Goal: Book appointment/travel/reservation

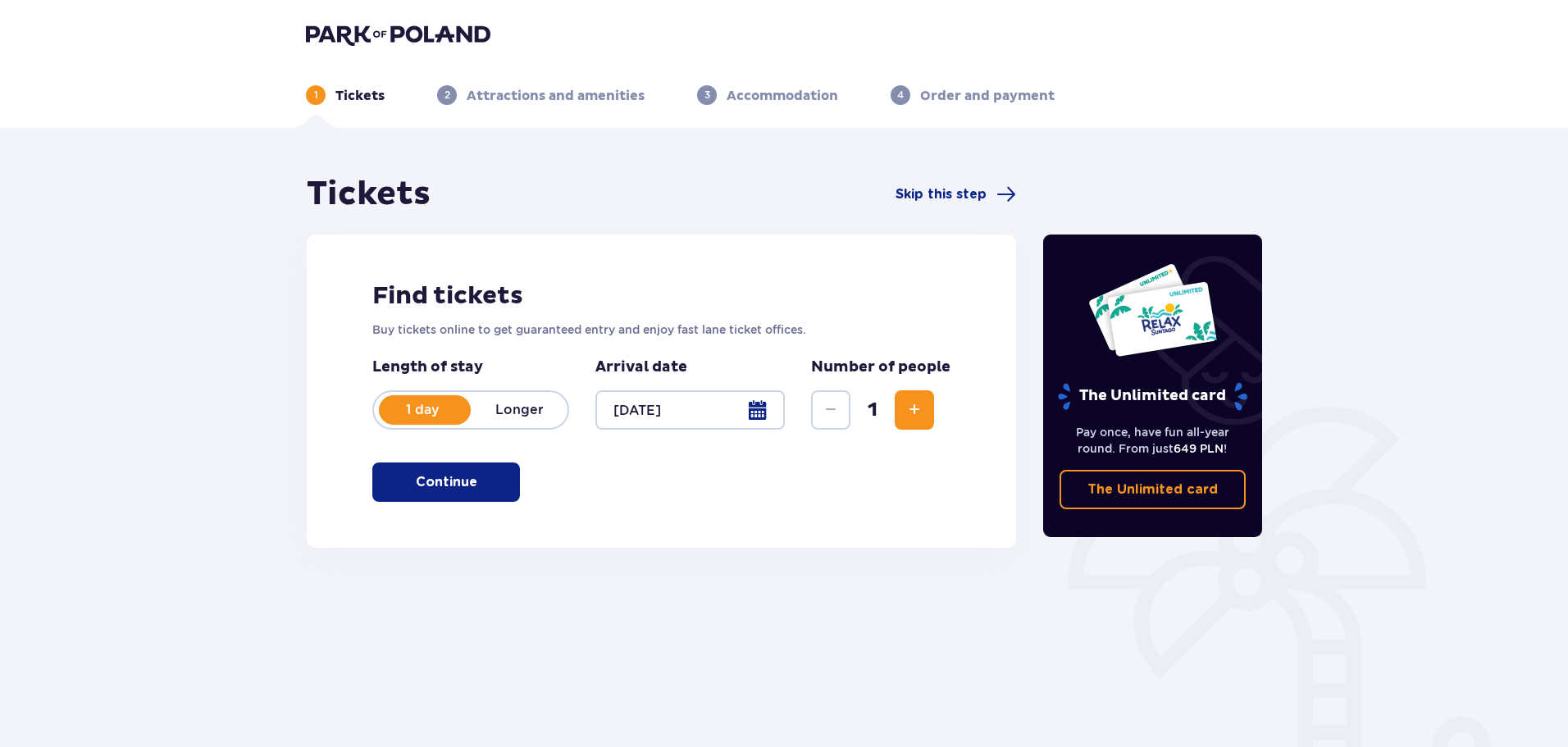
click at [509, 480] on button "Continue" at bounding box center [446, 482] width 148 height 40
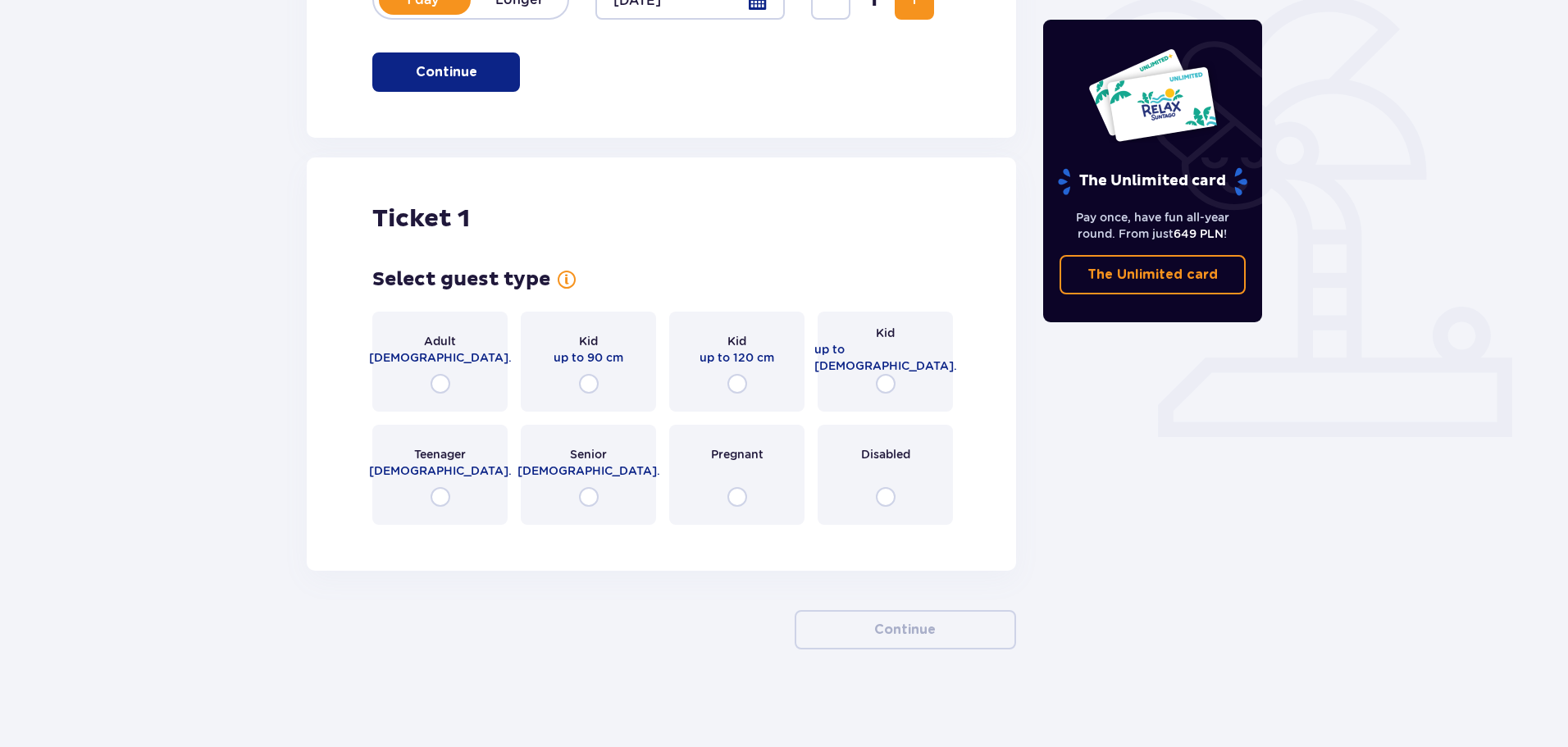
scroll to position [411, 0]
click at [451, 382] on div "Adult [DEMOGRAPHIC_DATA]." at bounding box center [440, 360] width 135 height 100
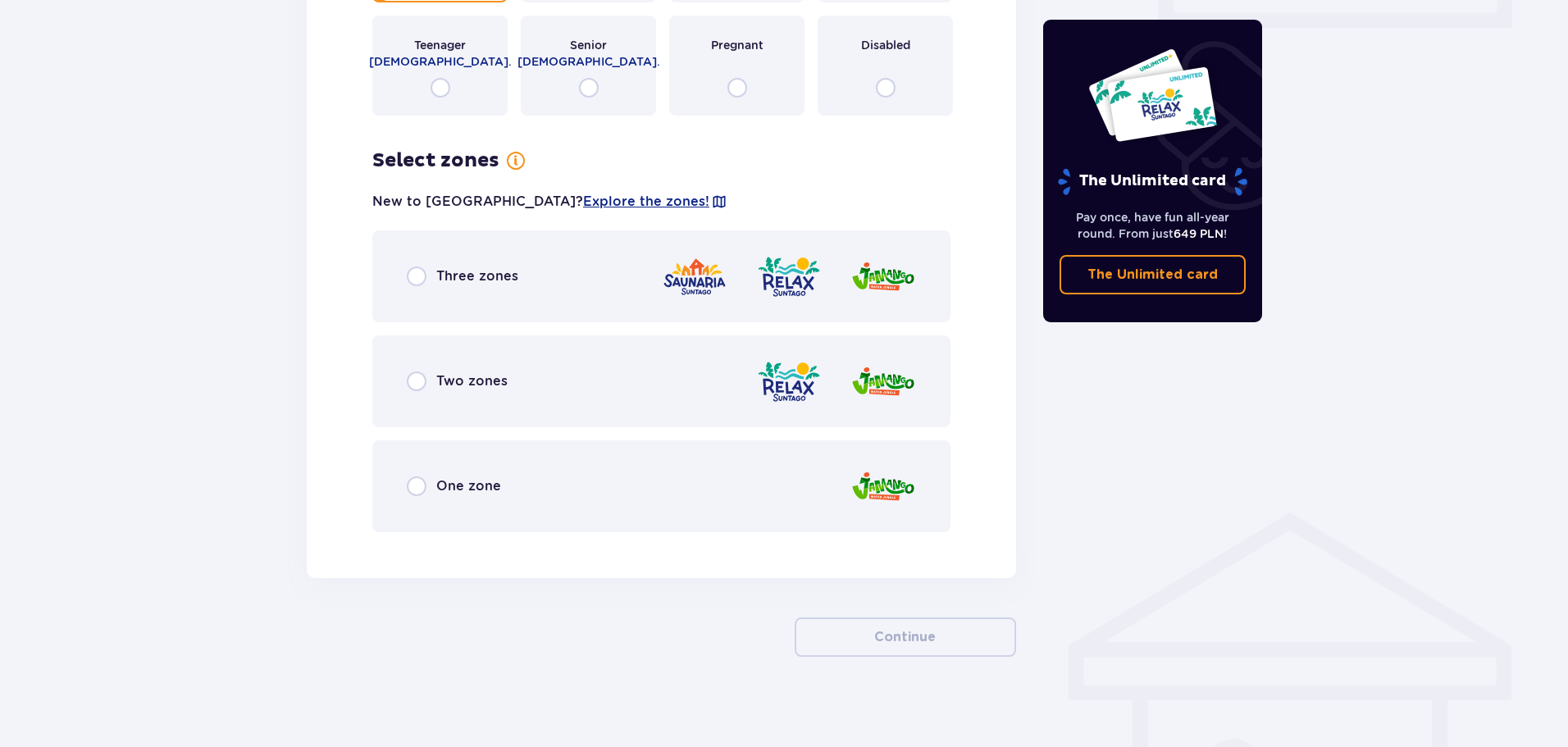
scroll to position [827, 0]
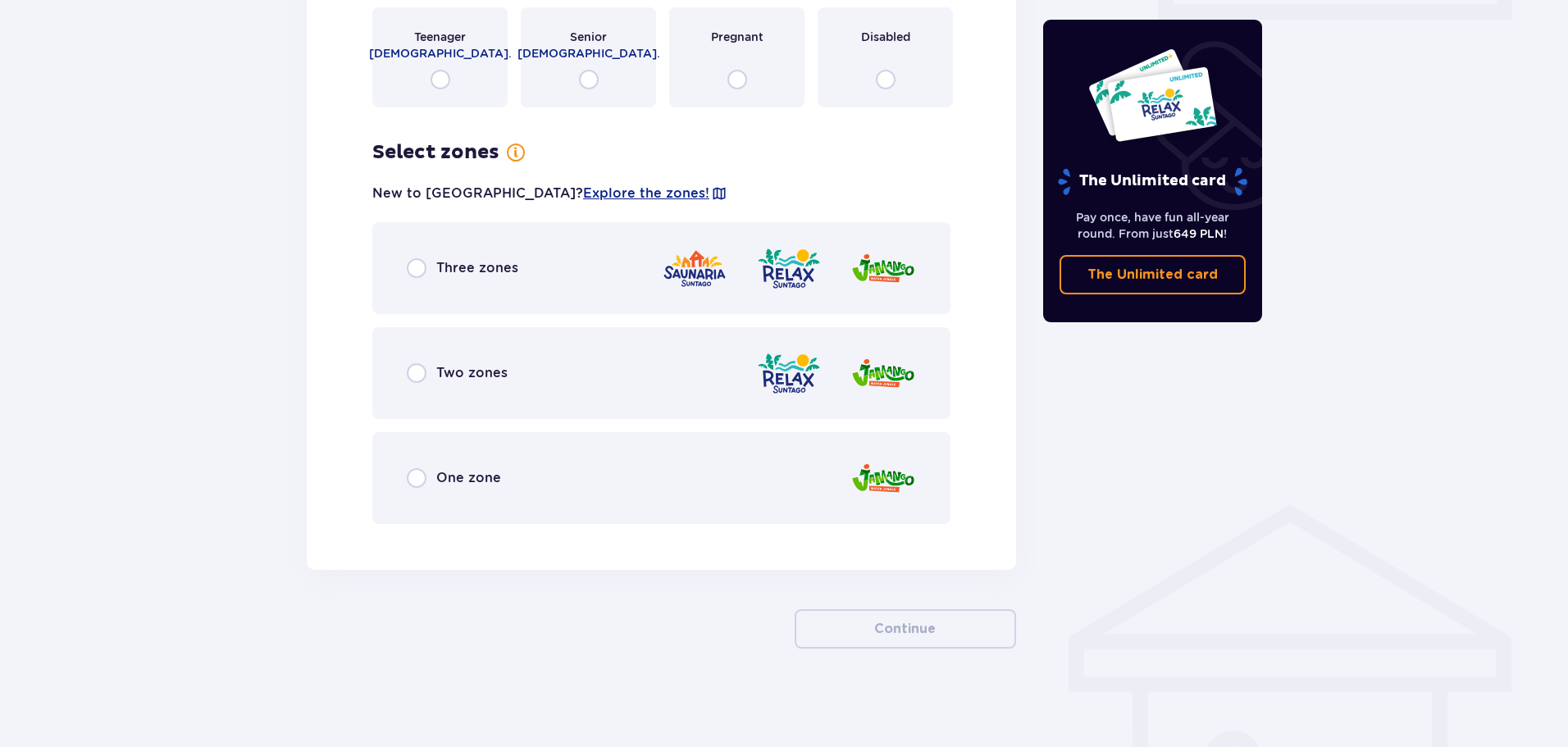
click at [511, 292] on div "Three zones" at bounding box center [661, 269] width 579 height 92
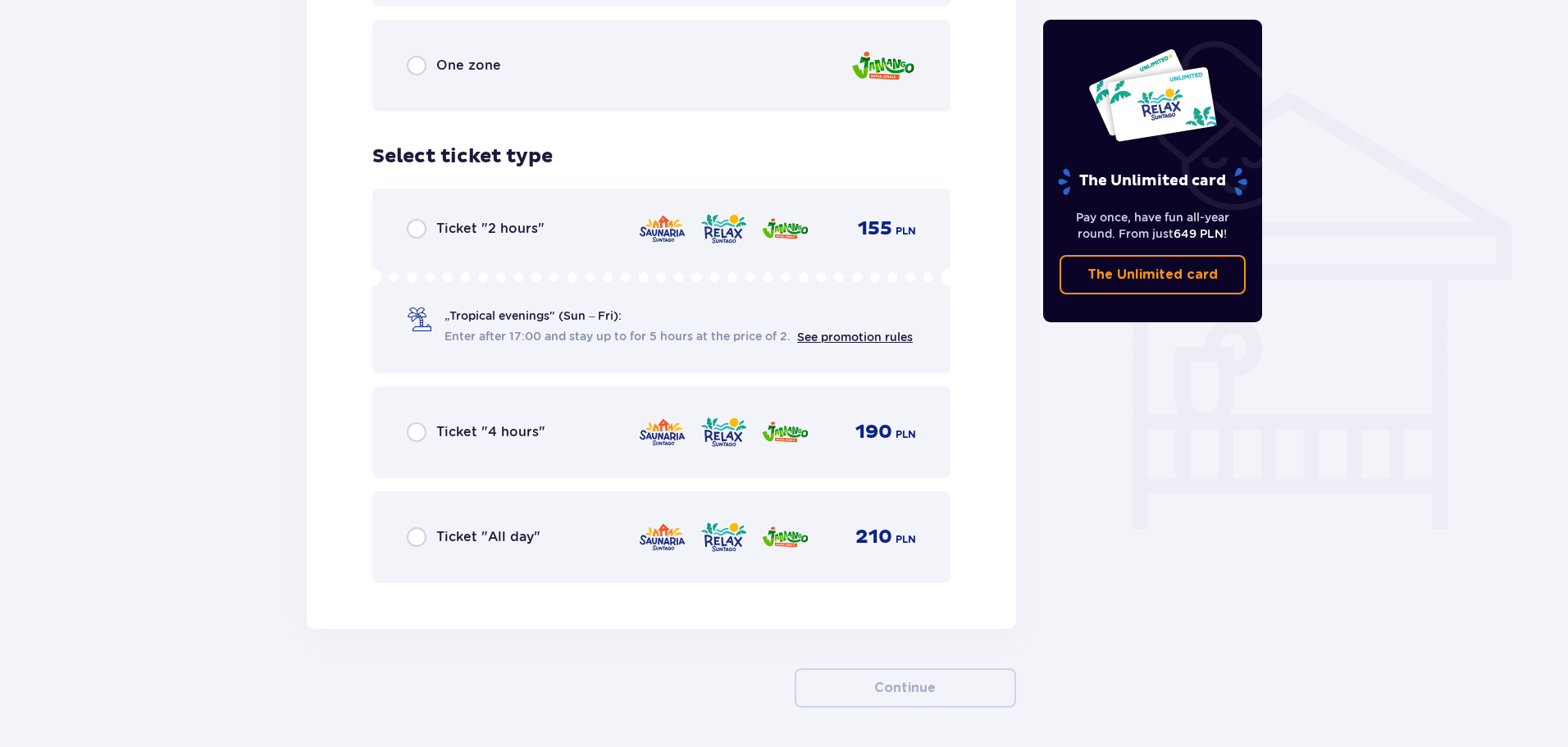
scroll to position [1299, 0]
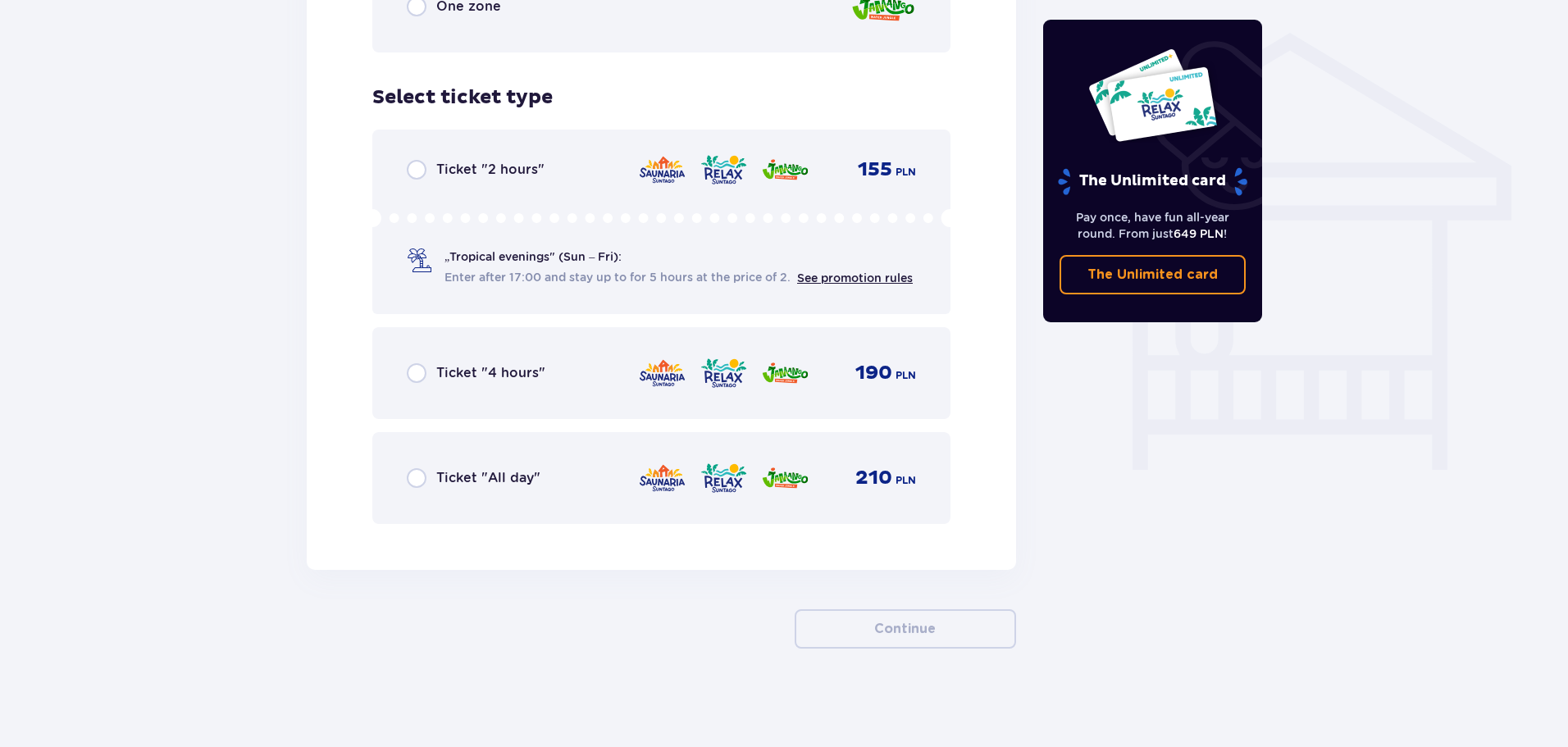
click at [431, 478] on div "Ticket "All day"" at bounding box center [473, 478] width 133 height 20
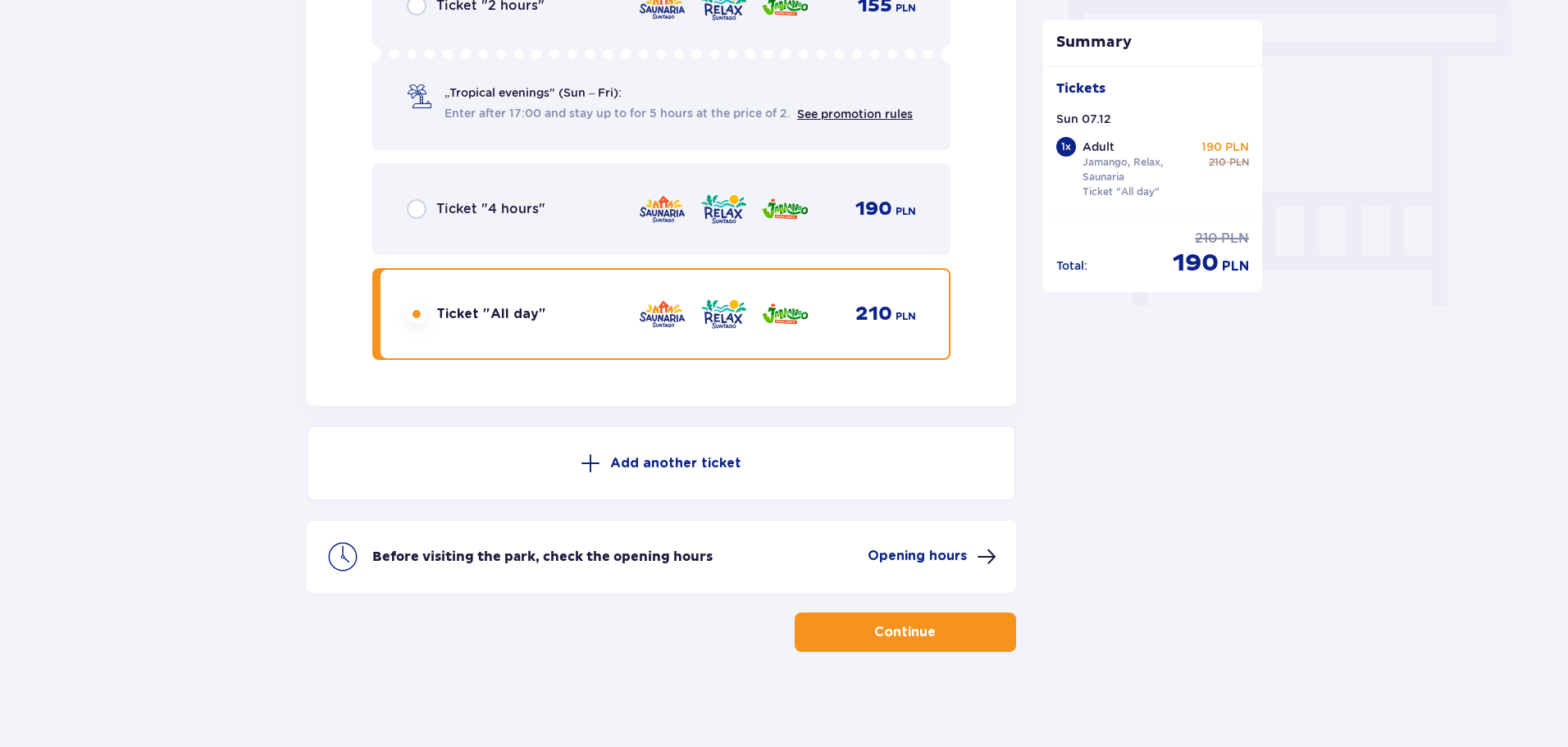
scroll to position [1466, 0]
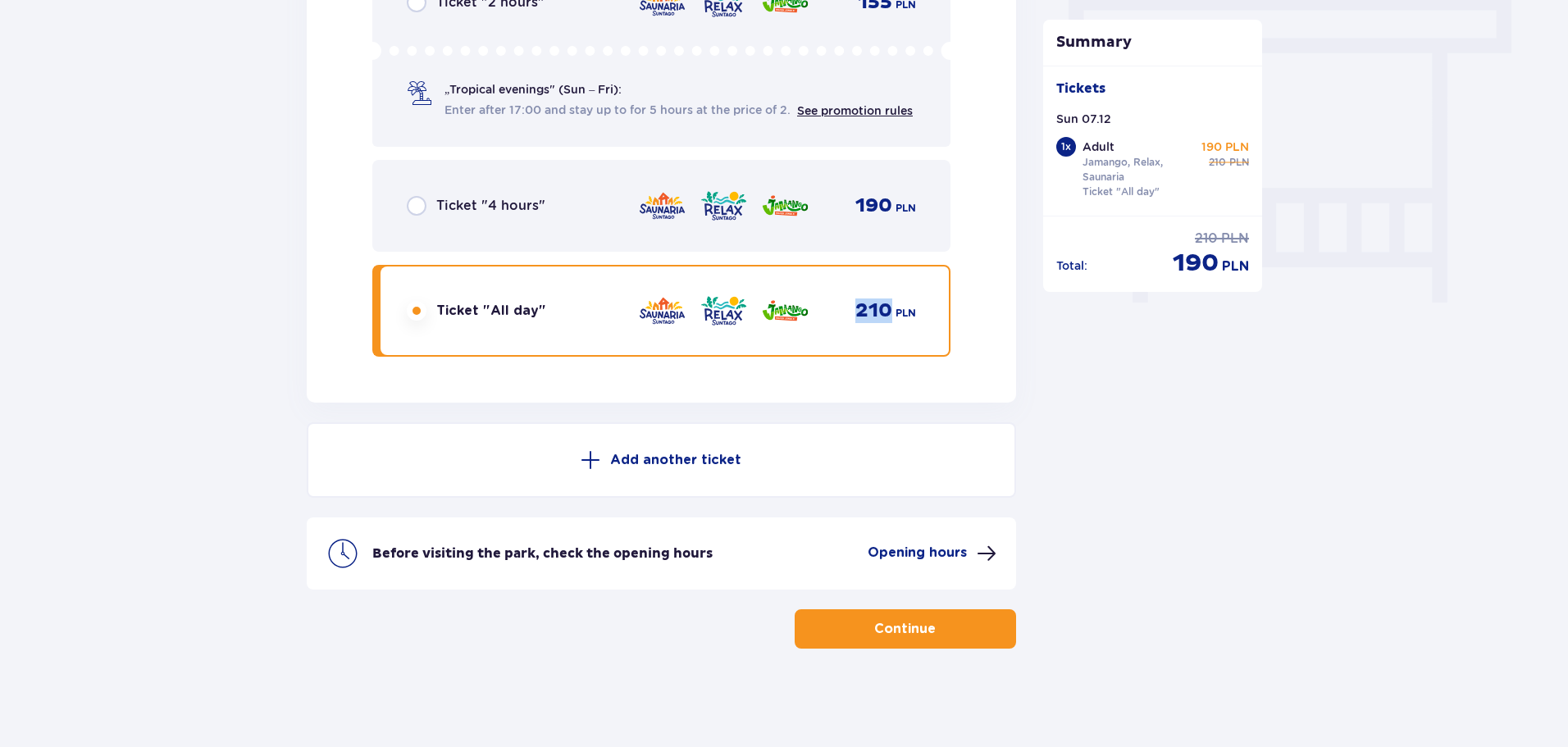
drag, startPoint x: 861, startPoint y: 303, endPoint x: 887, endPoint y: 307, distance: 26.3
click at [887, 307] on p "210" at bounding box center [873, 310] width 37 height 24
copy p "210"
click at [944, 610] on button "Continue" at bounding box center [906, 629] width 222 height 40
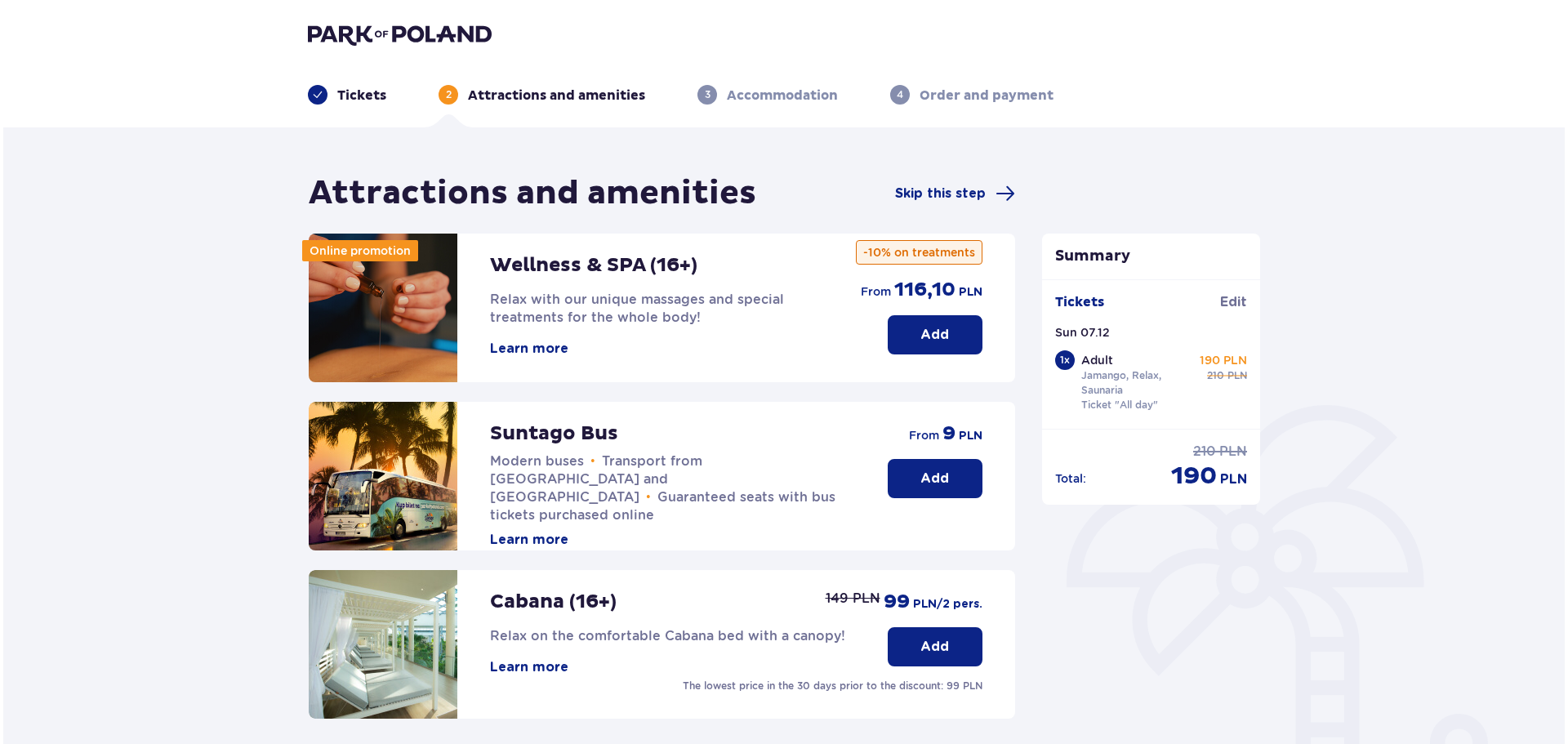
scroll to position [82, 0]
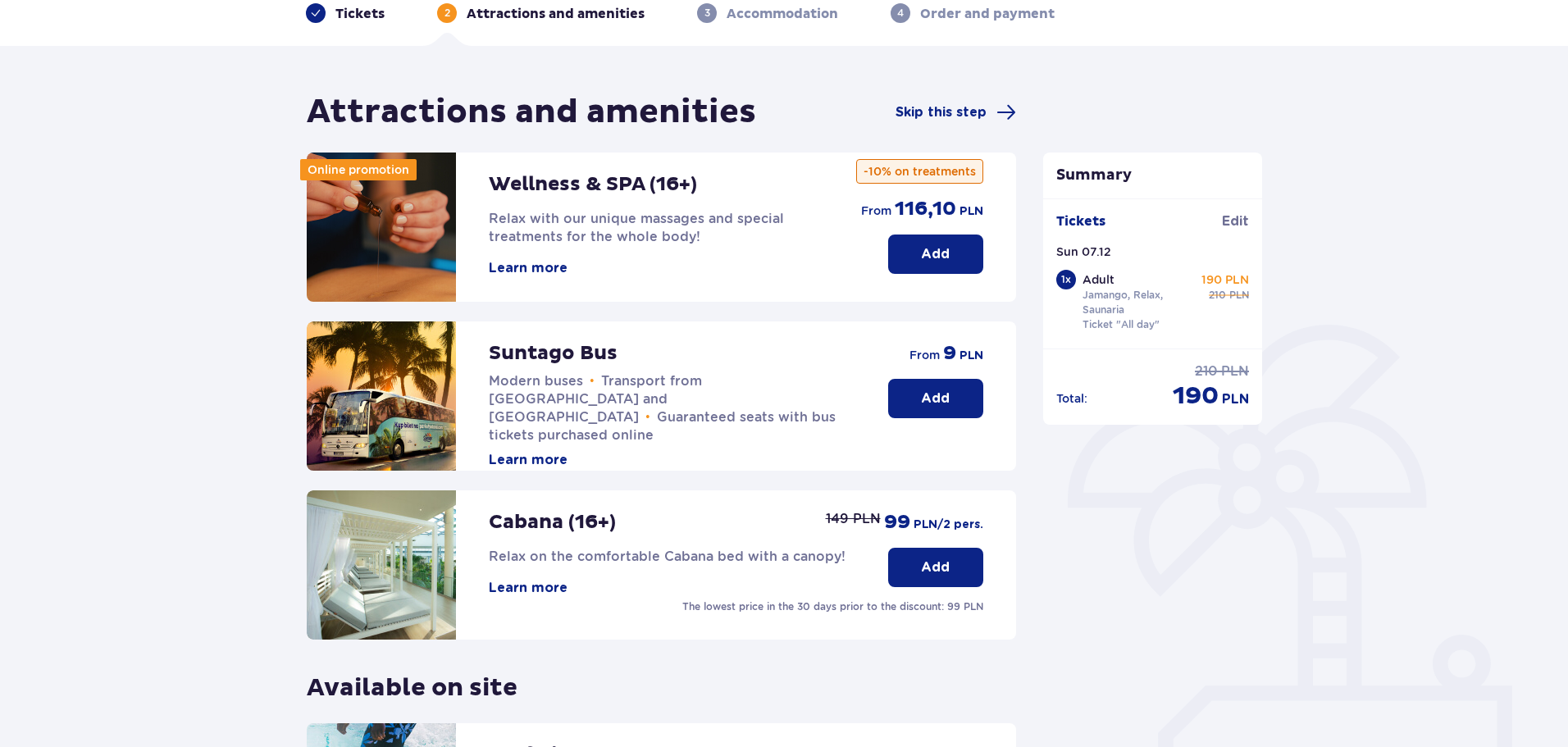
click at [517, 269] on button "Learn more" at bounding box center [527, 269] width 78 height 18
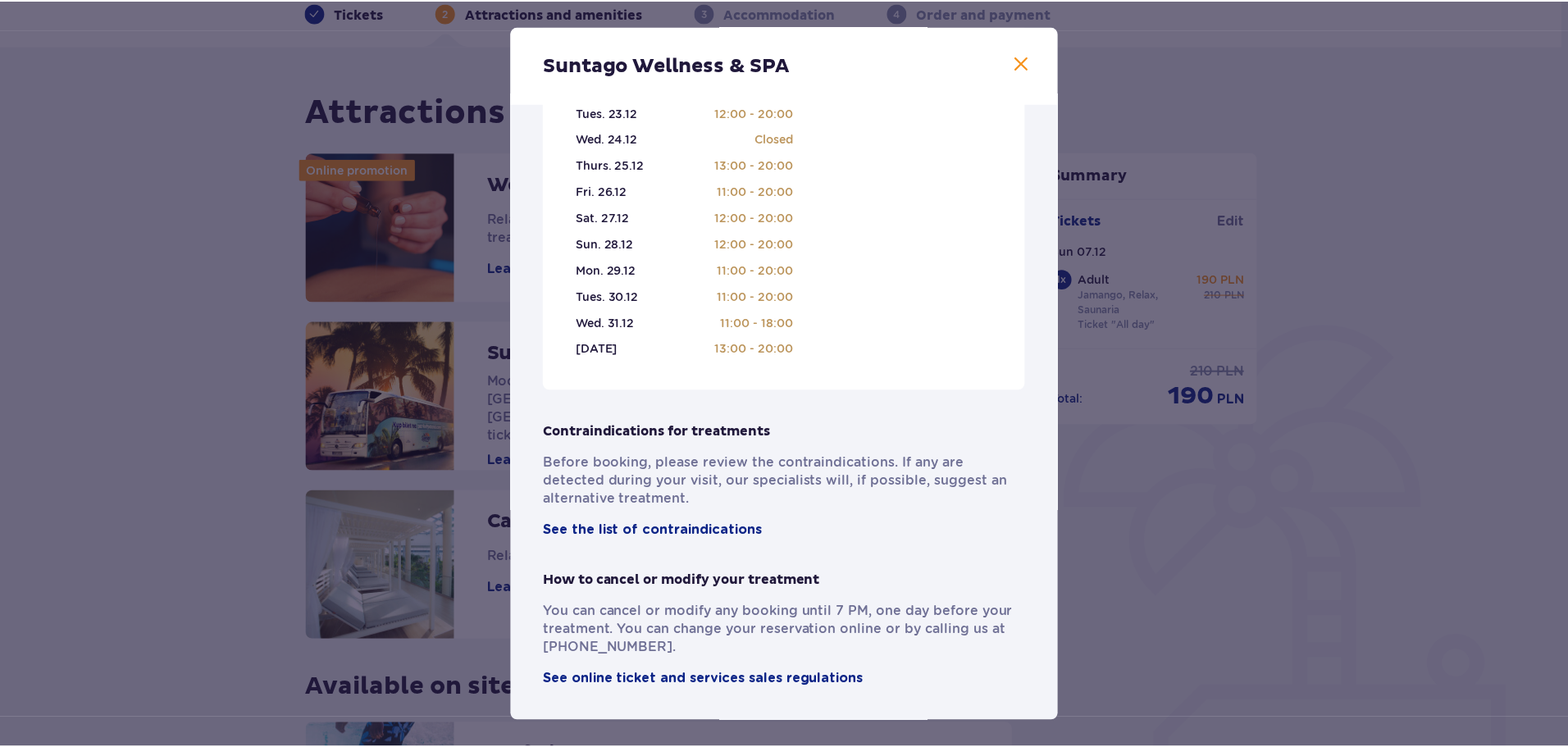
scroll to position [820, 0]
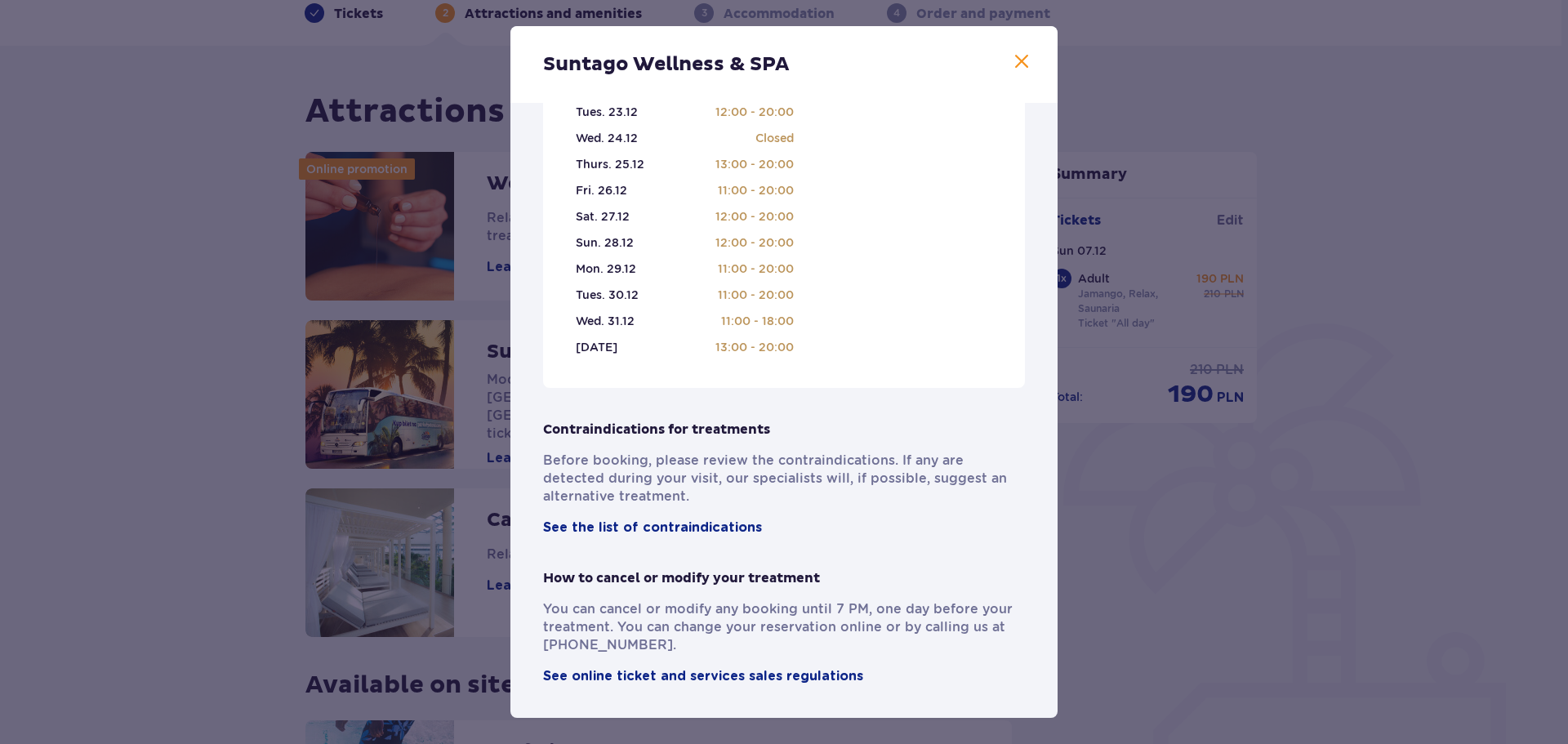
click at [1021, 60] on span at bounding box center [1022, 62] width 20 height 20
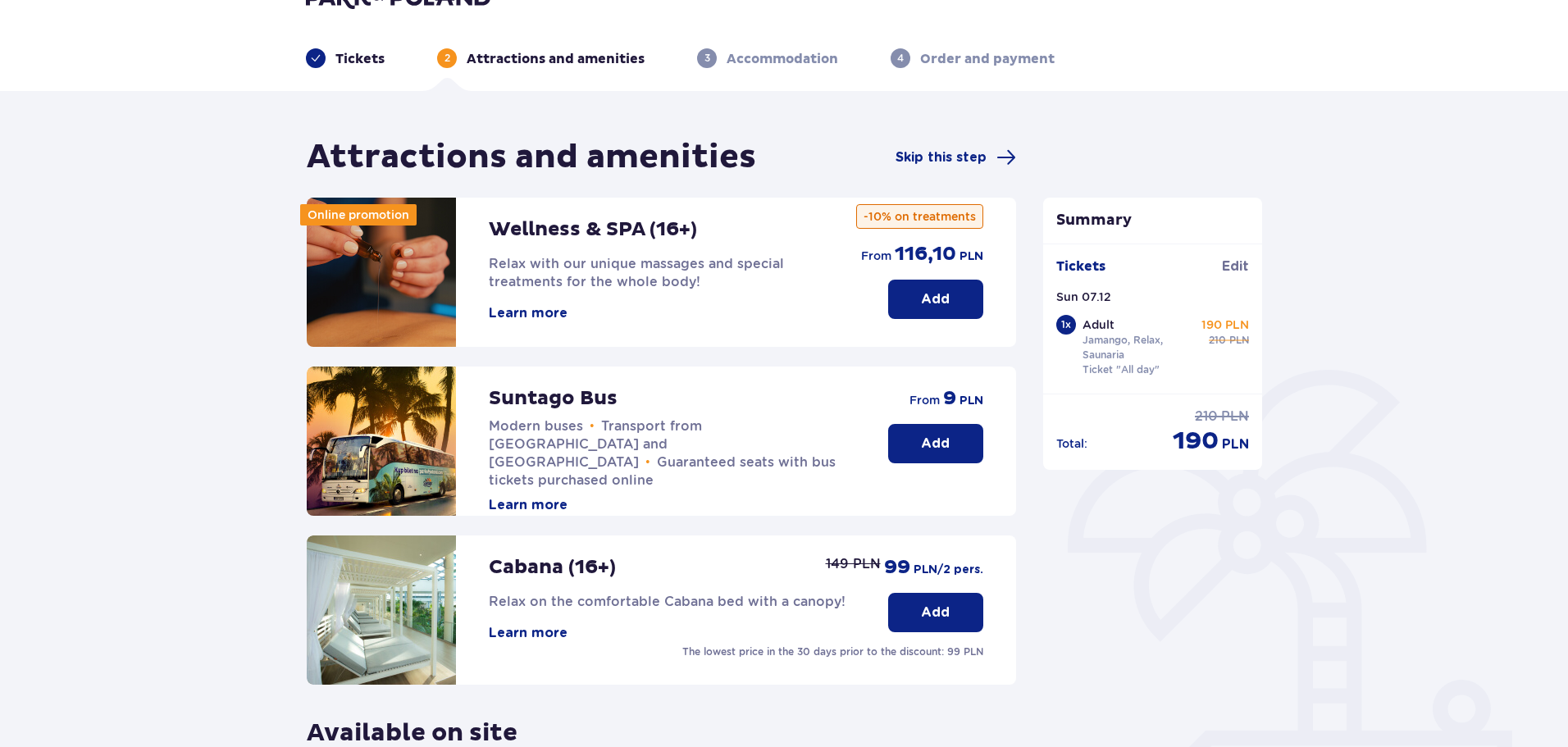
scroll to position [365, 0]
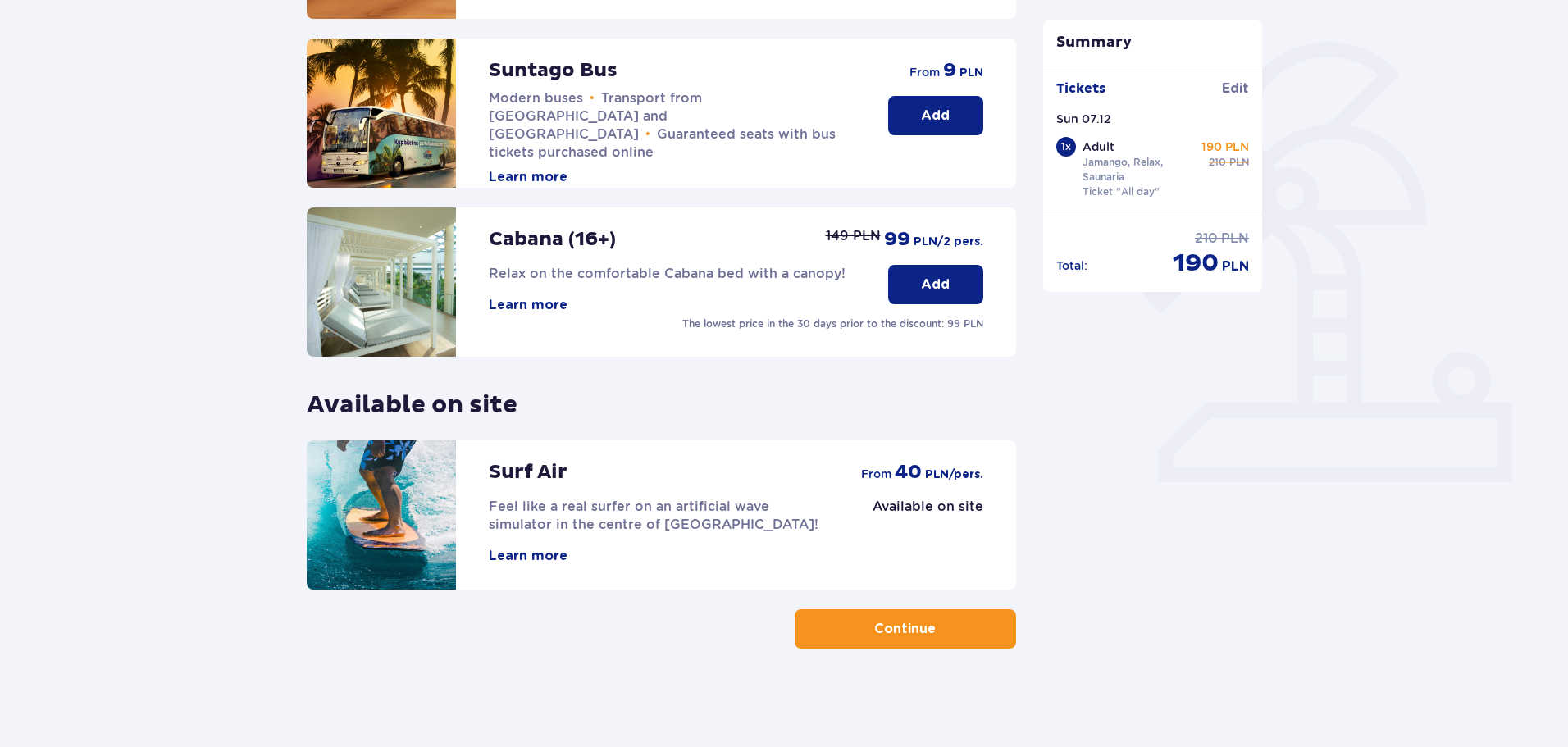
click at [949, 624] on button "Continue" at bounding box center [906, 629] width 222 height 40
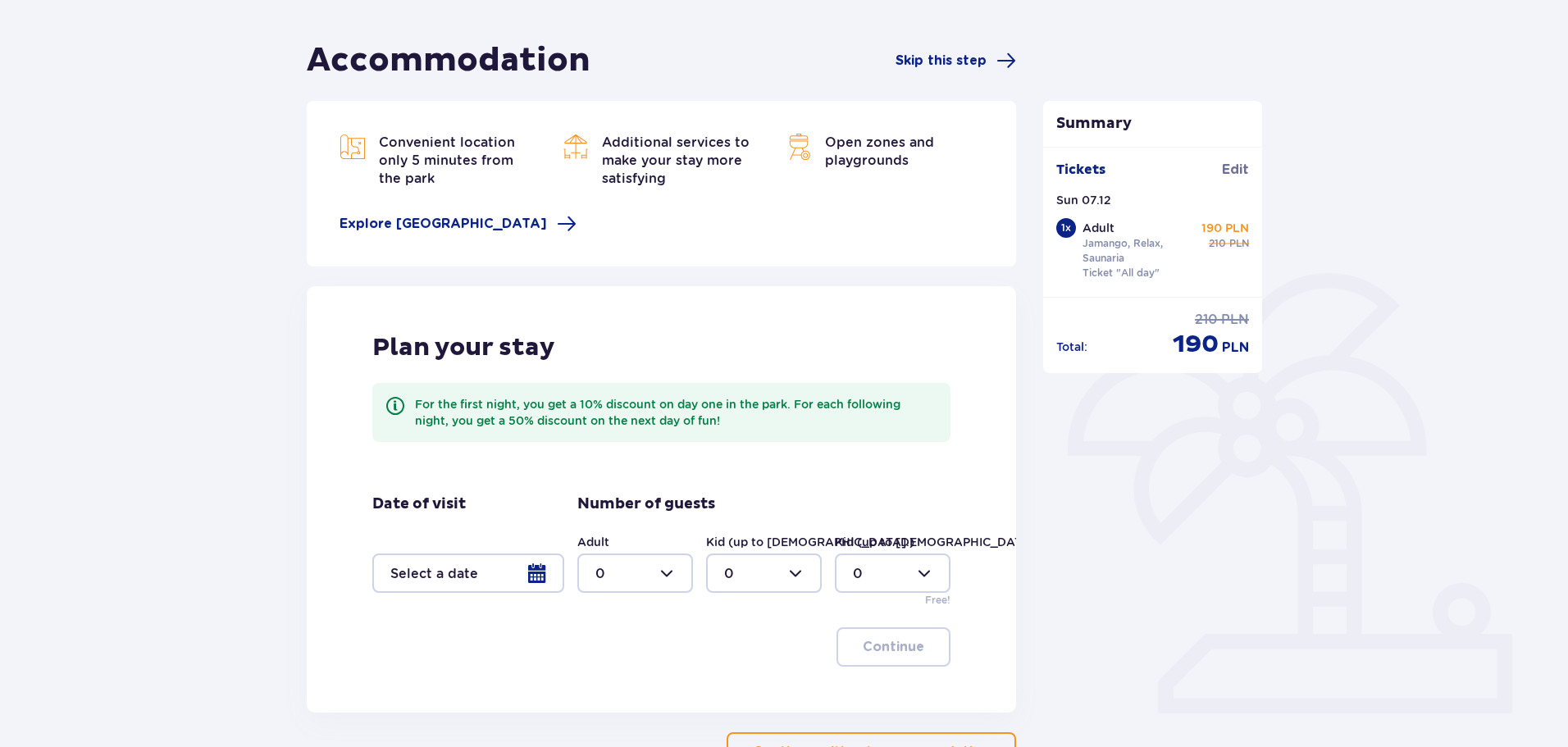
scroll to position [257, 0]
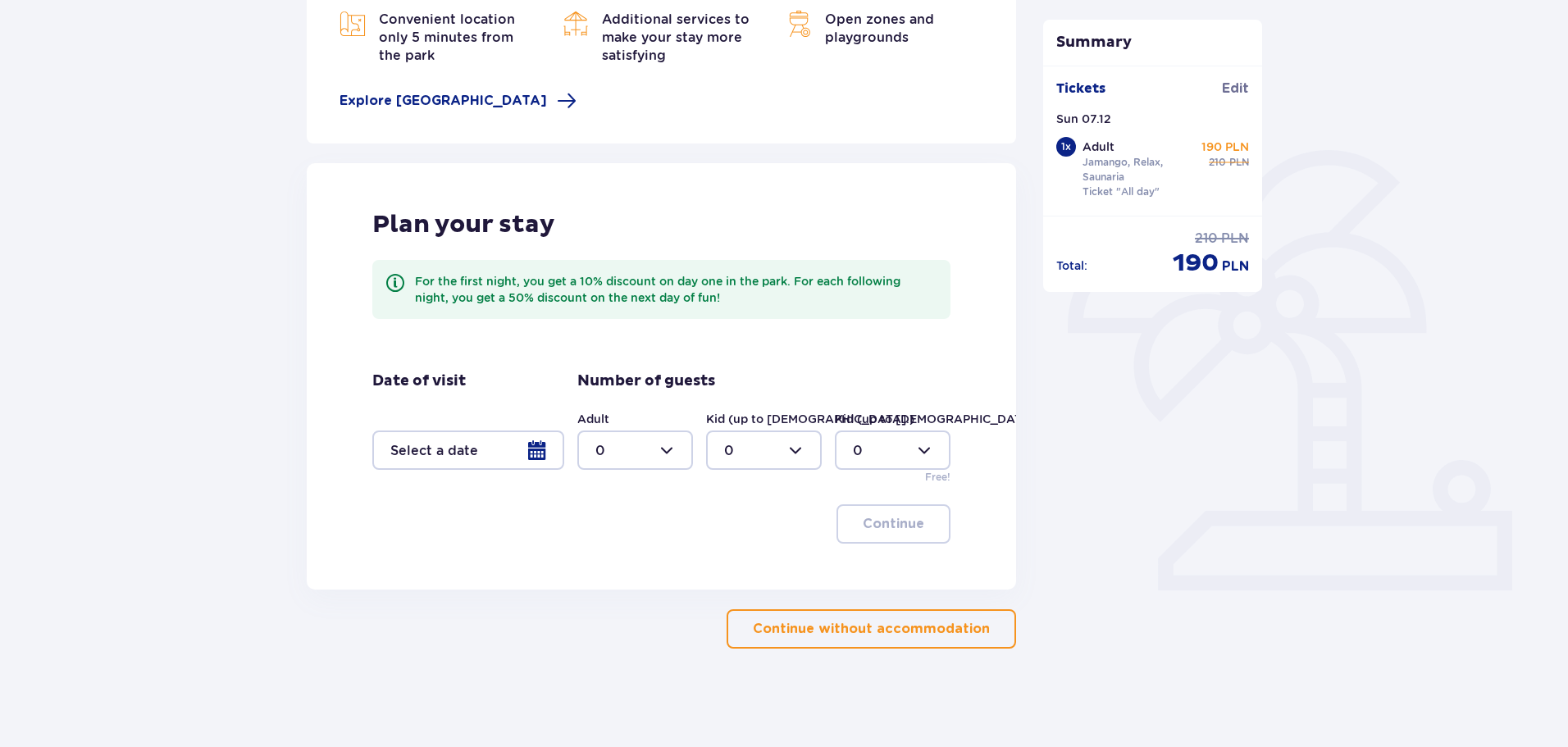
click at [538, 454] on div at bounding box center [468, 451] width 192 height 40
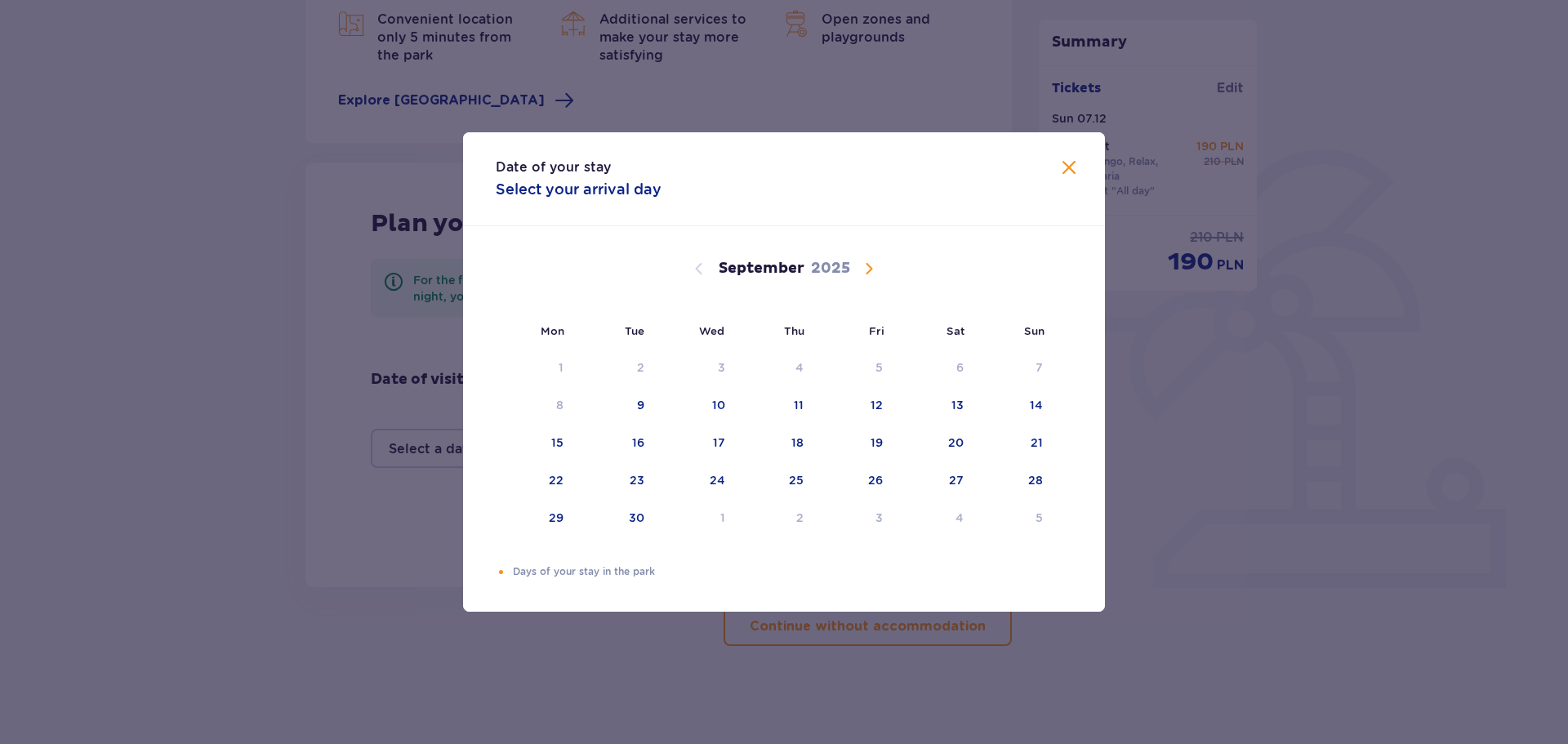
click at [854, 269] on div "[DATE]" at bounding box center [784, 268] width 540 height 20
click at [861, 269] on span "Calendar" at bounding box center [869, 268] width 20 height 20
click at [1067, 156] on div "Date of your stay Select your arrival day" at bounding box center [784, 179] width 642 height 94
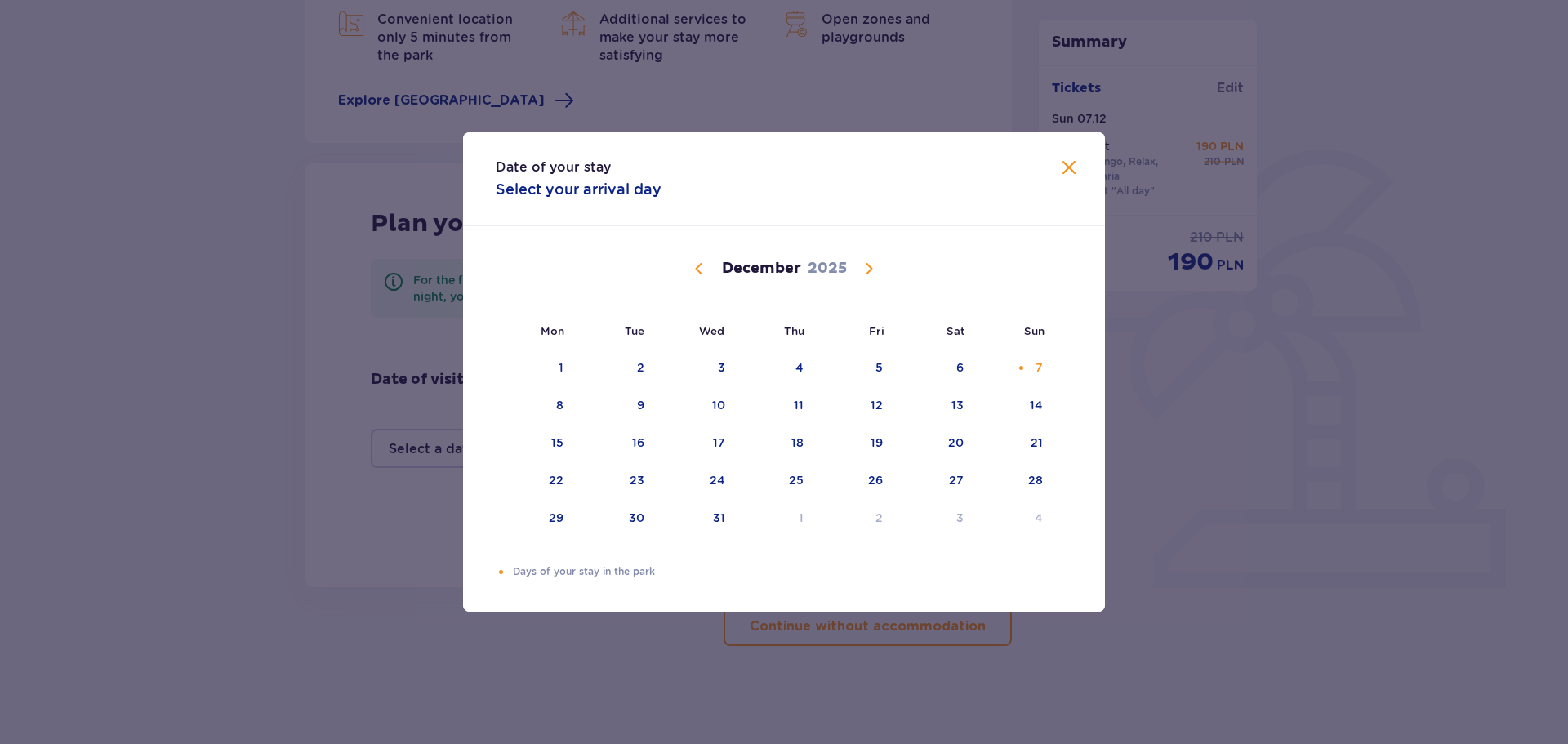
click at [1064, 168] on span at bounding box center [1069, 169] width 20 height 20
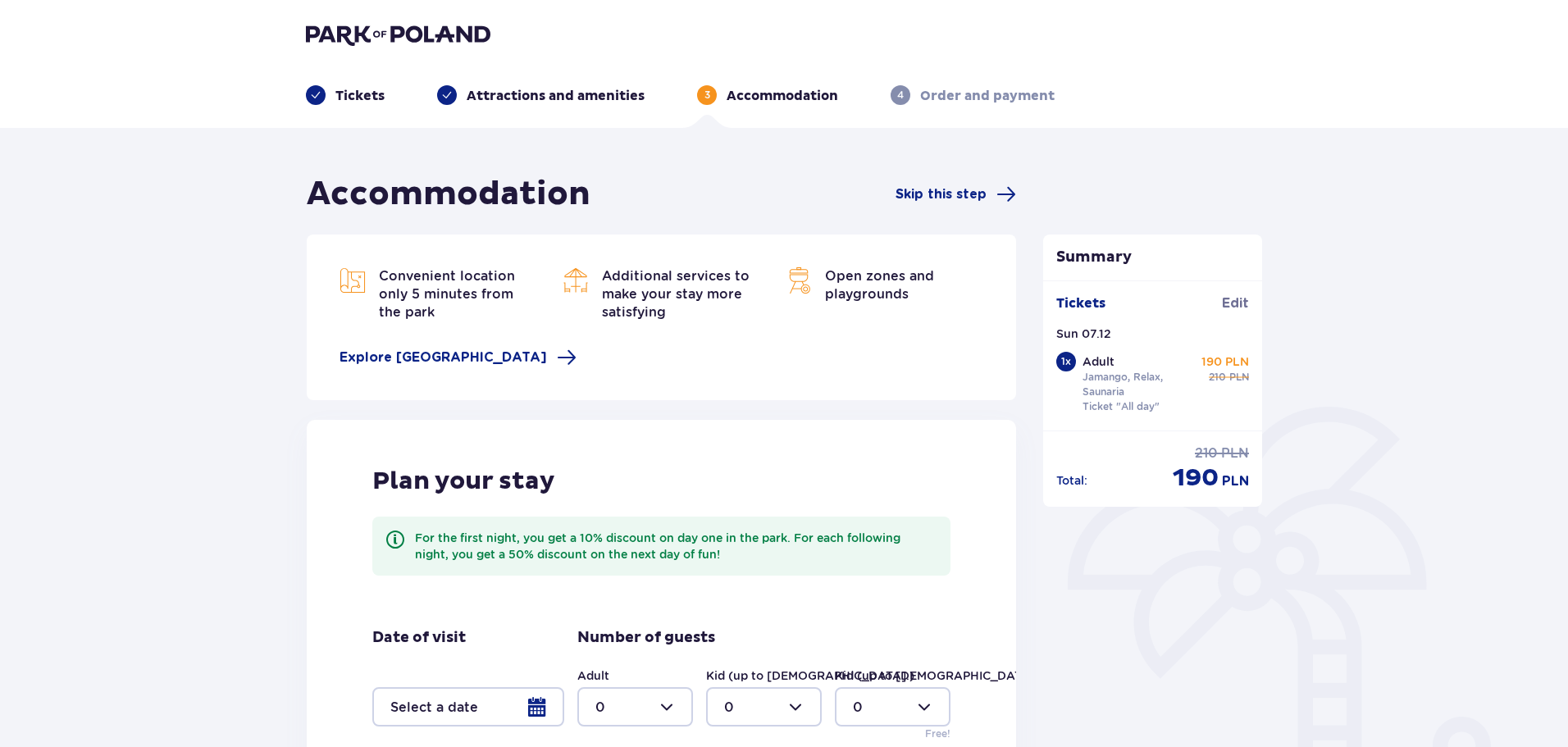
click at [360, 96] on p "Tickets" at bounding box center [360, 96] width 50 height 18
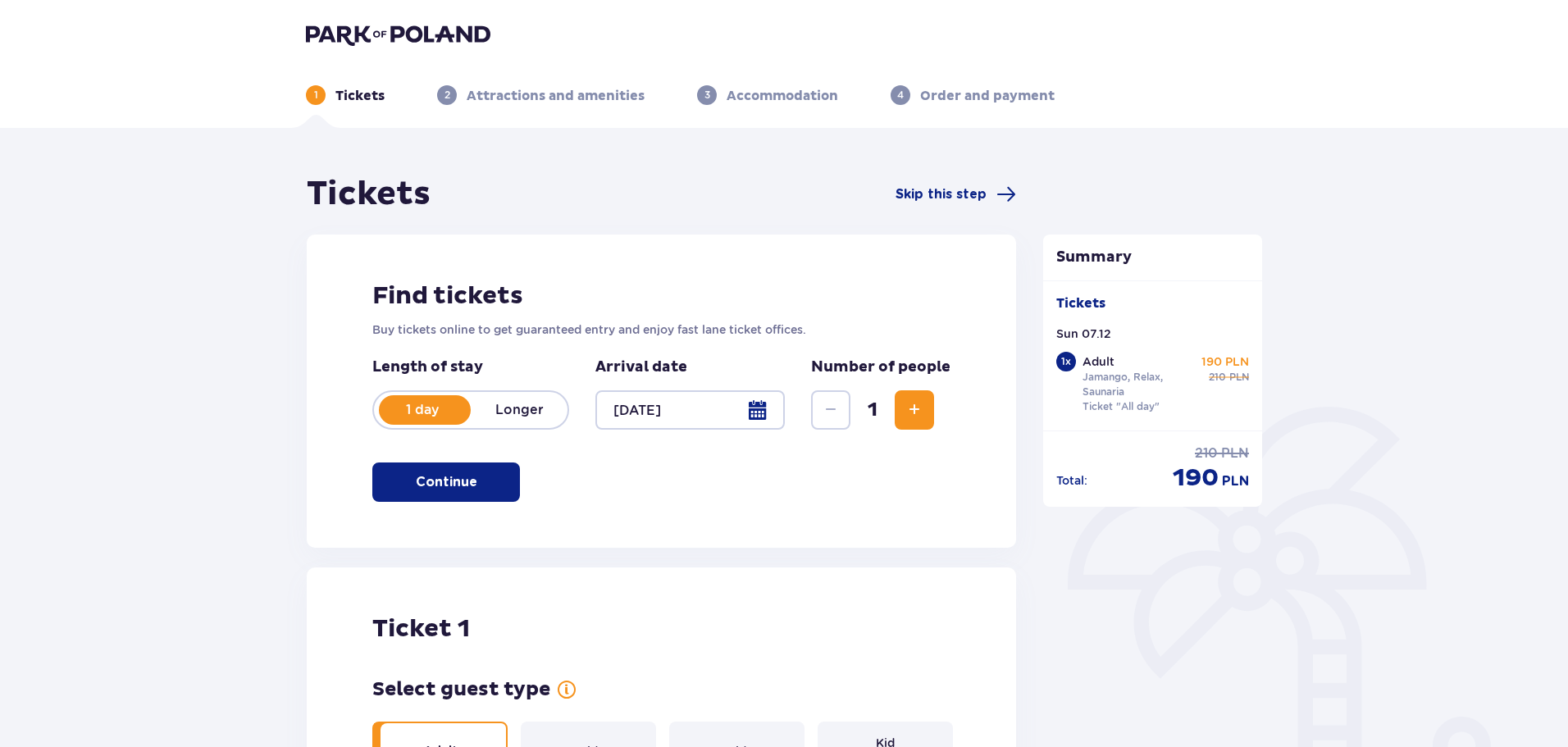
click at [805, 96] on p "Accommodation" at bounding box center [782, 96] width 112 height 18
click at [567, 96] on p "Attractions and amenities" at bounding box center [555, 96] width 178 height 18
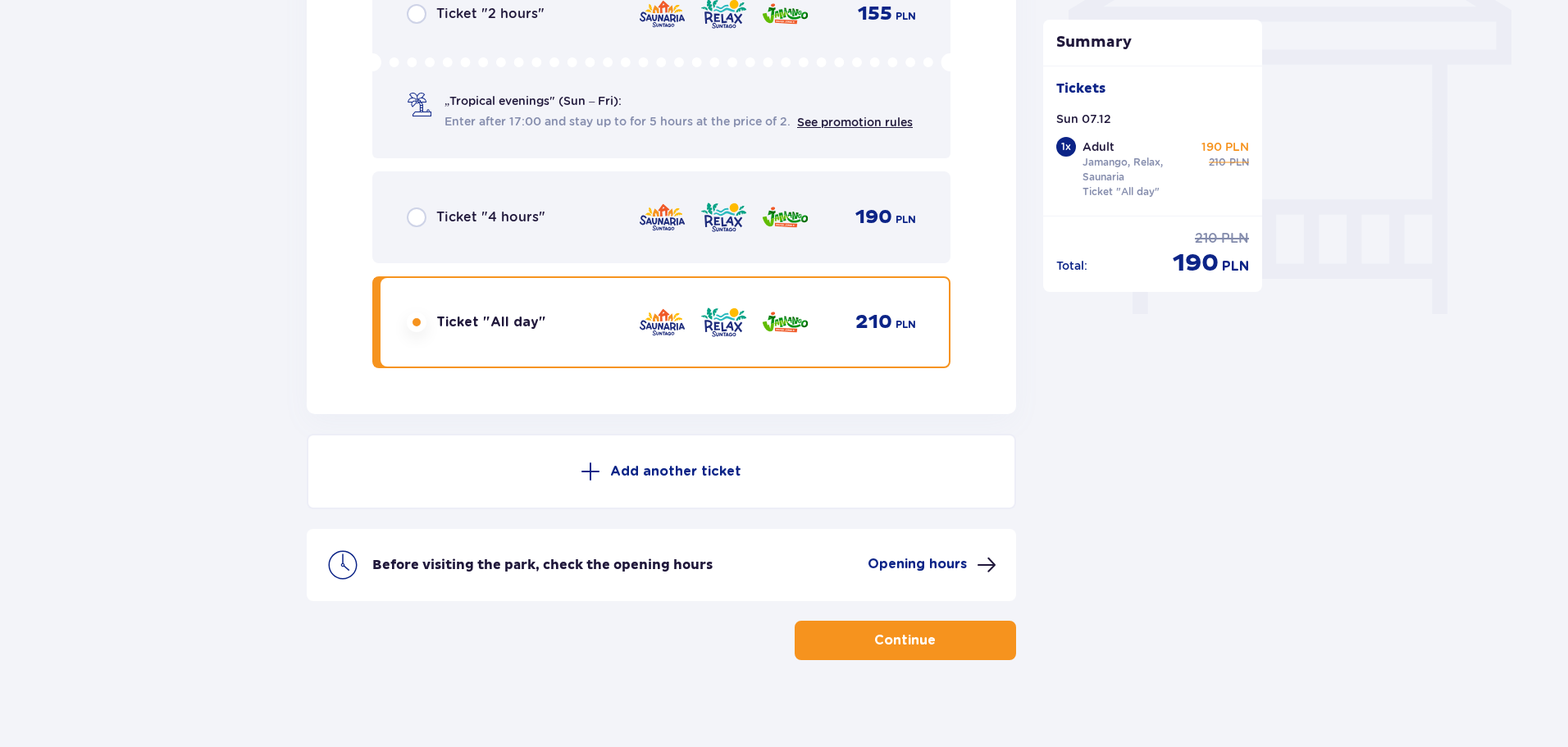
scroll to position [1466, 0]
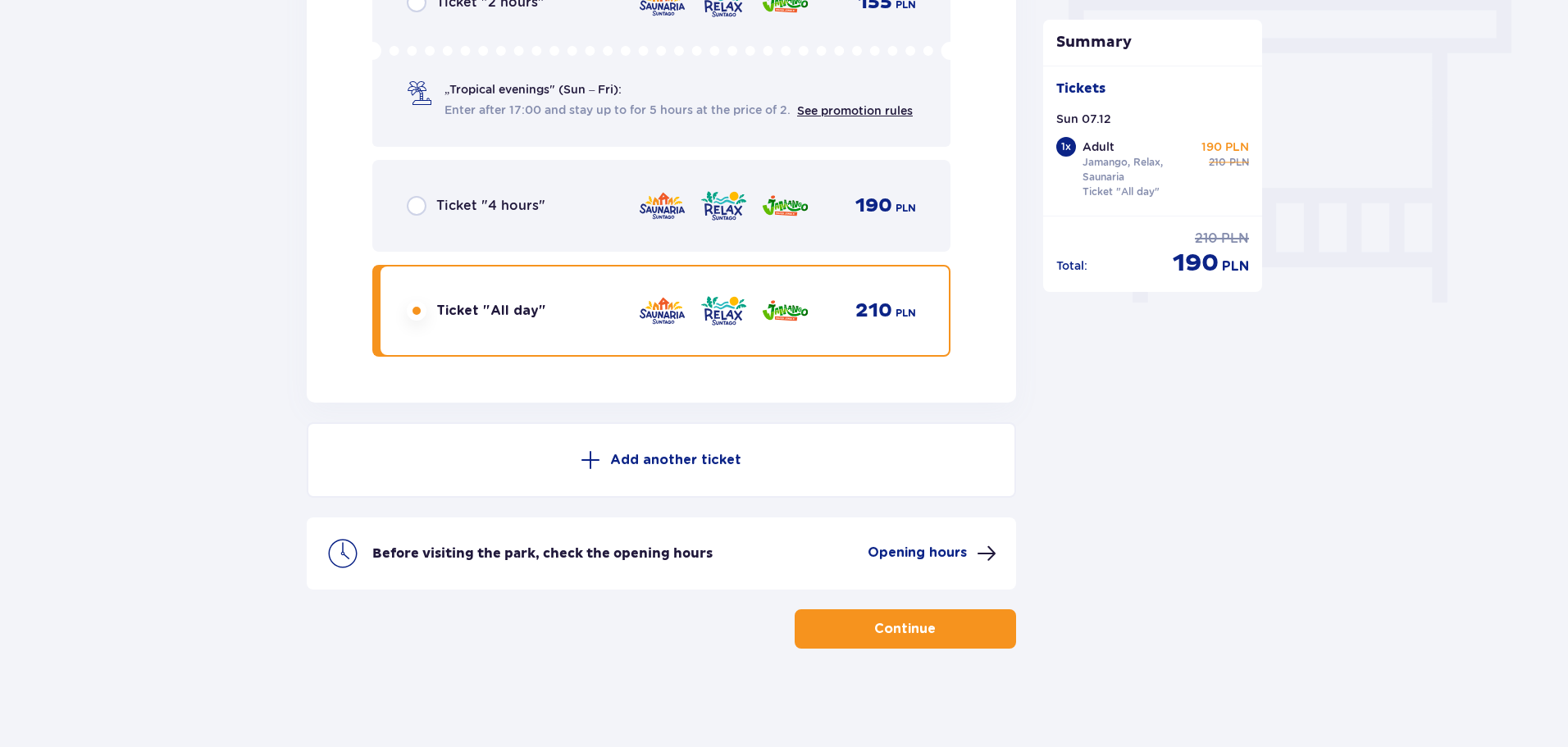
click at [943, 620] on span "button" at bounding box center [939, 629] width 20 height 20
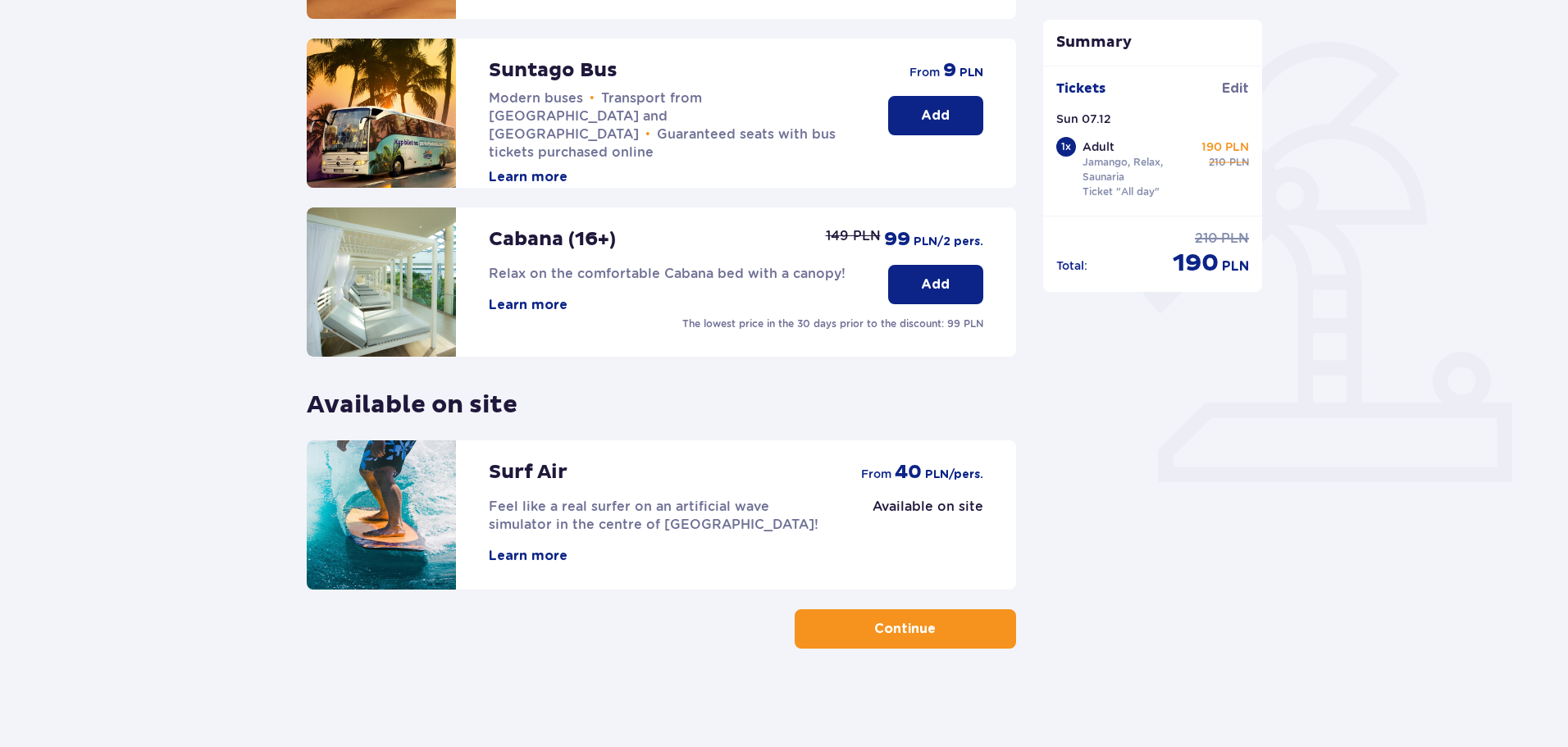
click at [939, 619] on span "button" at bounding box center [939, 629] width 20 height 20
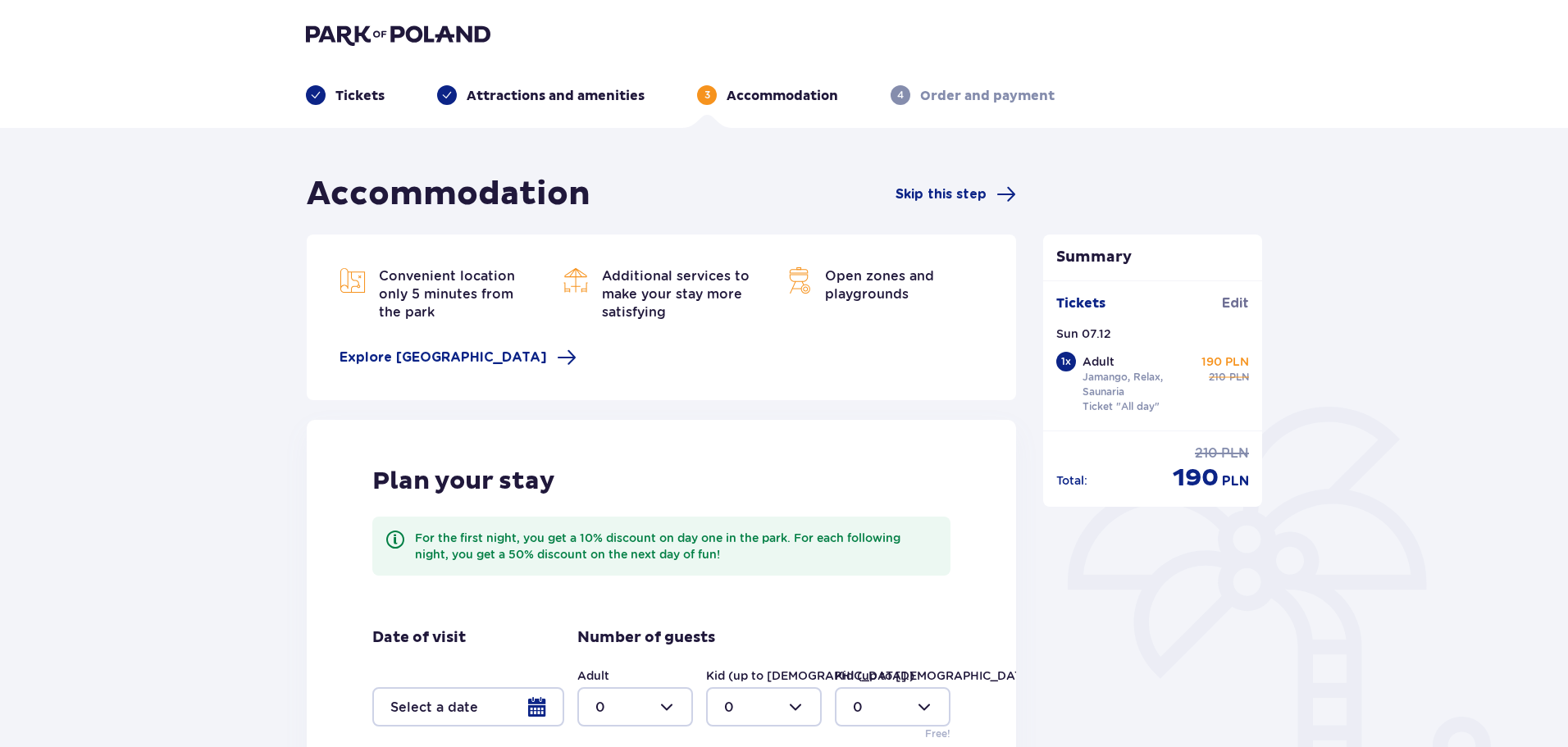
scroll to position [257, 0]
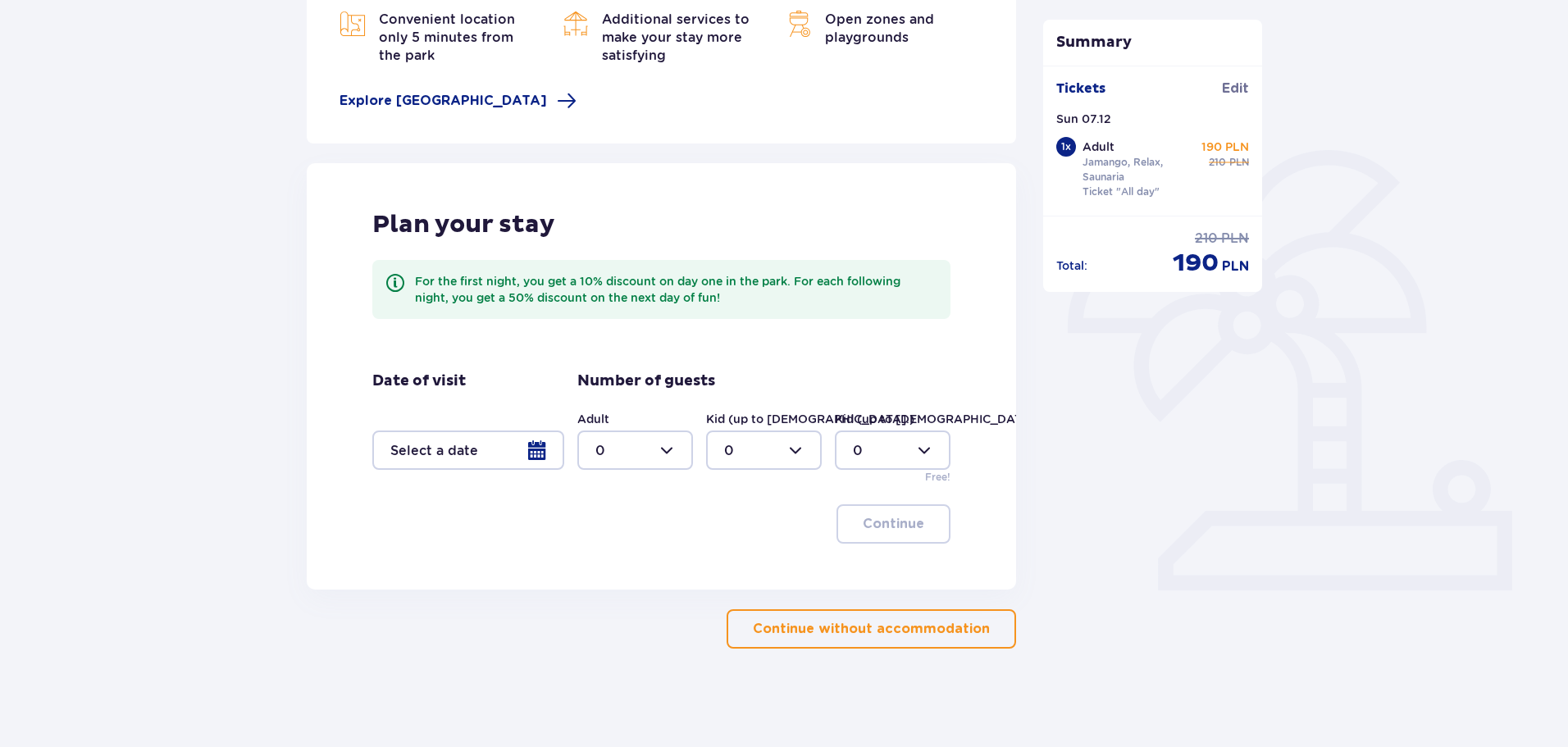
click at [534, 460] on div at bounding box center [468, 451] width 192 height 40
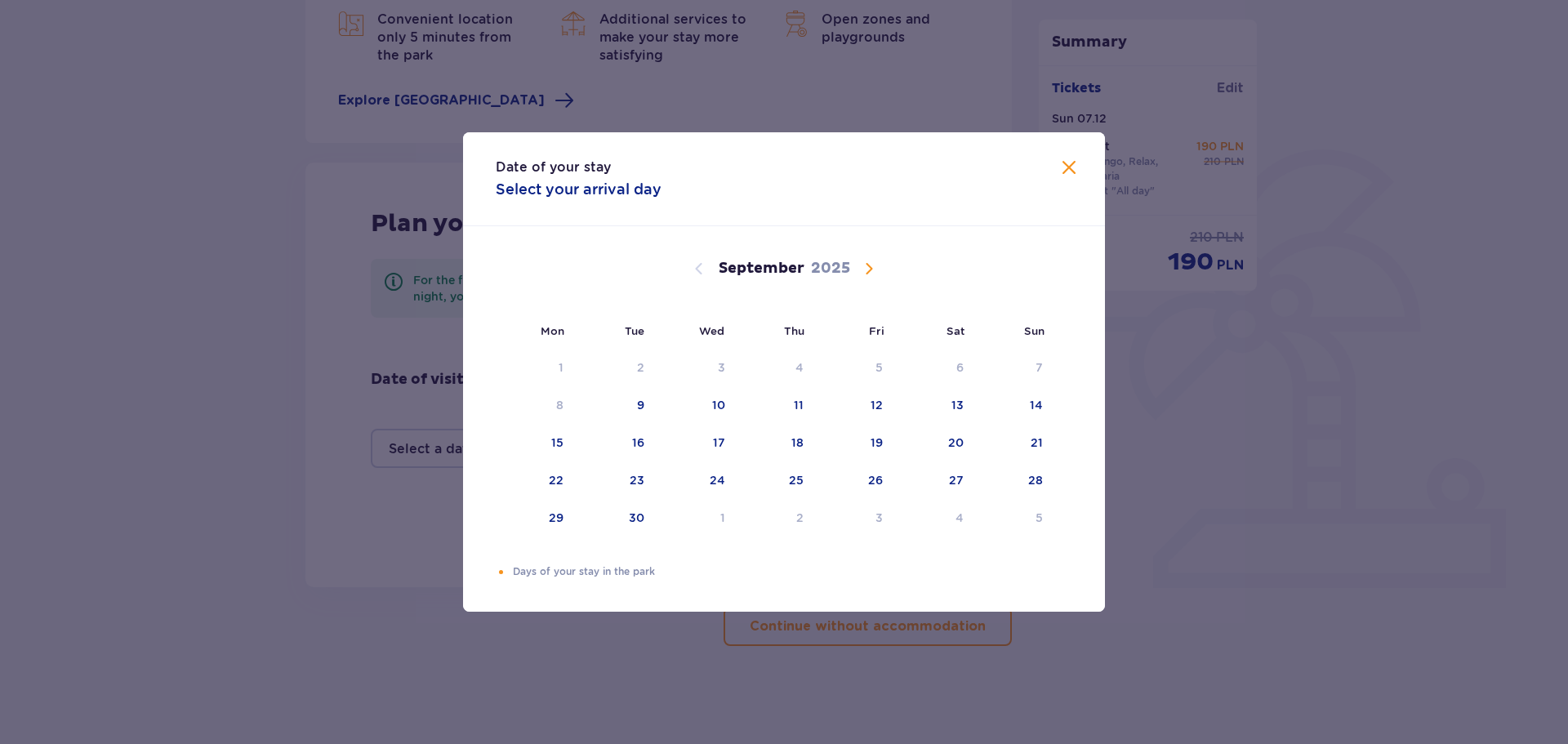
click at [875, 261] on span "Calendar" at bounding box center [869, 268] width 20 height 20
click at [870, 267] on span "Calendar" at bounding box center [869, 268] width 20 height 20
click at [696, 271] on span "Calendar" at bounding box center [699, 268] width 20 height 20
click at [865, 267] on span "Calendar" at bounding box center [869, 268] width 20 height 20
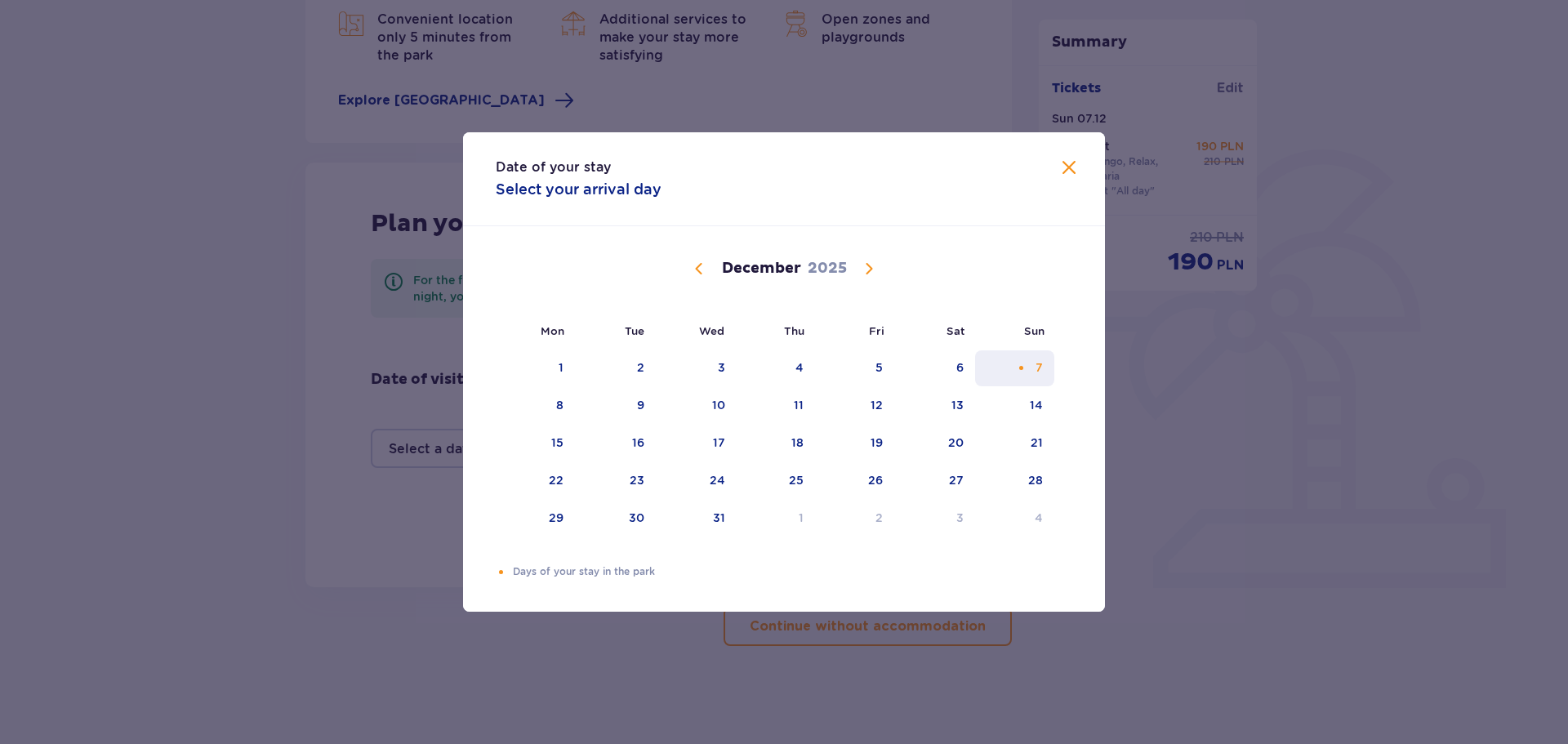
click at [1029, 373] on div "7" at bounding box center [1015, 368] width 79 height 36
click at [644, 407] on div "9" at bounding box center [641, 405] width 7 height 16
type input "[DATE] - [DATE]"
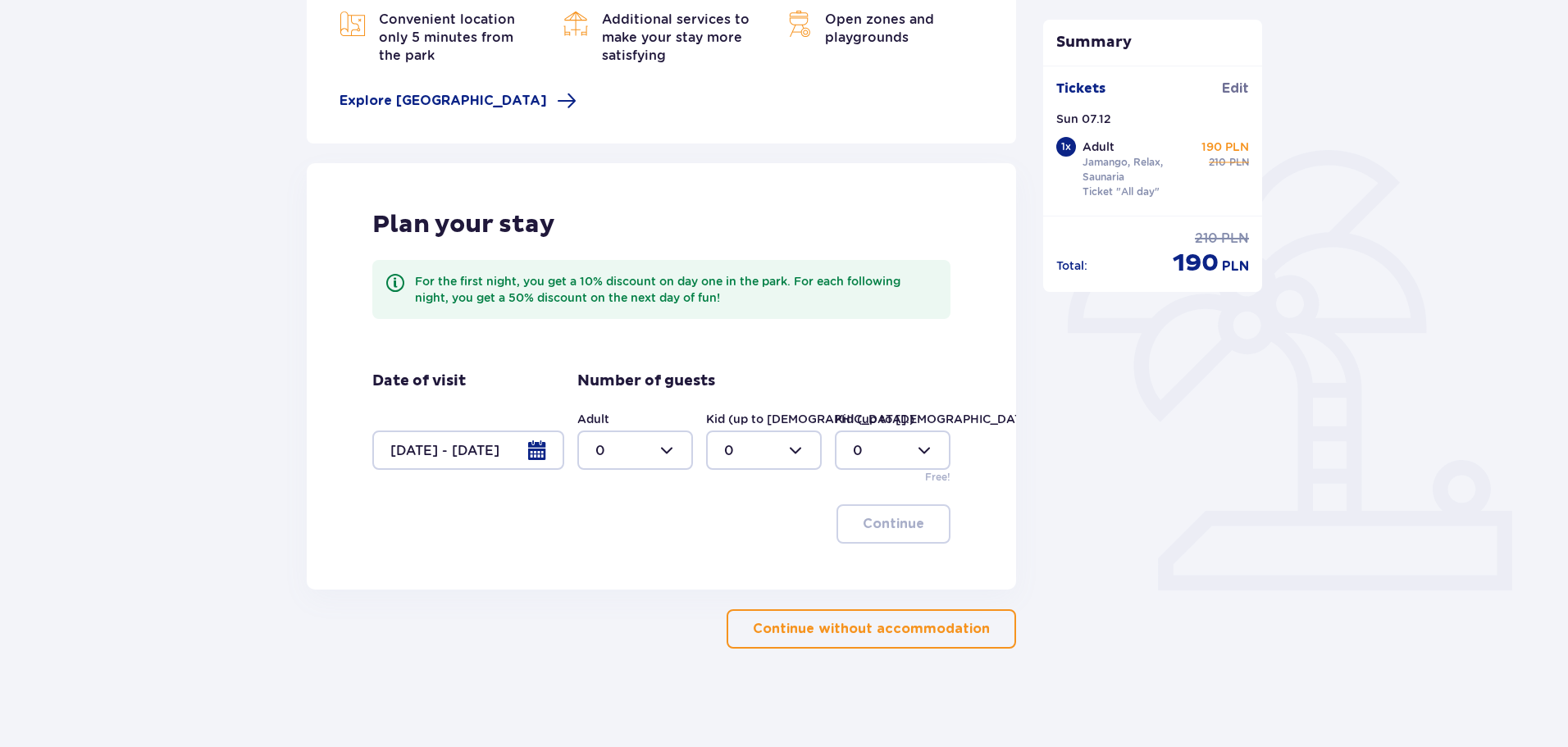
click at [644, 460] on div at bounding box center [635, 451] width 115 height 40
click at [654, 526] on div "1" at bounding box center [635, 534] width 79 height 18
type input "1"
click at [925, 506] on button "Continue" at bounding box center [893, 524] width 114 height 40
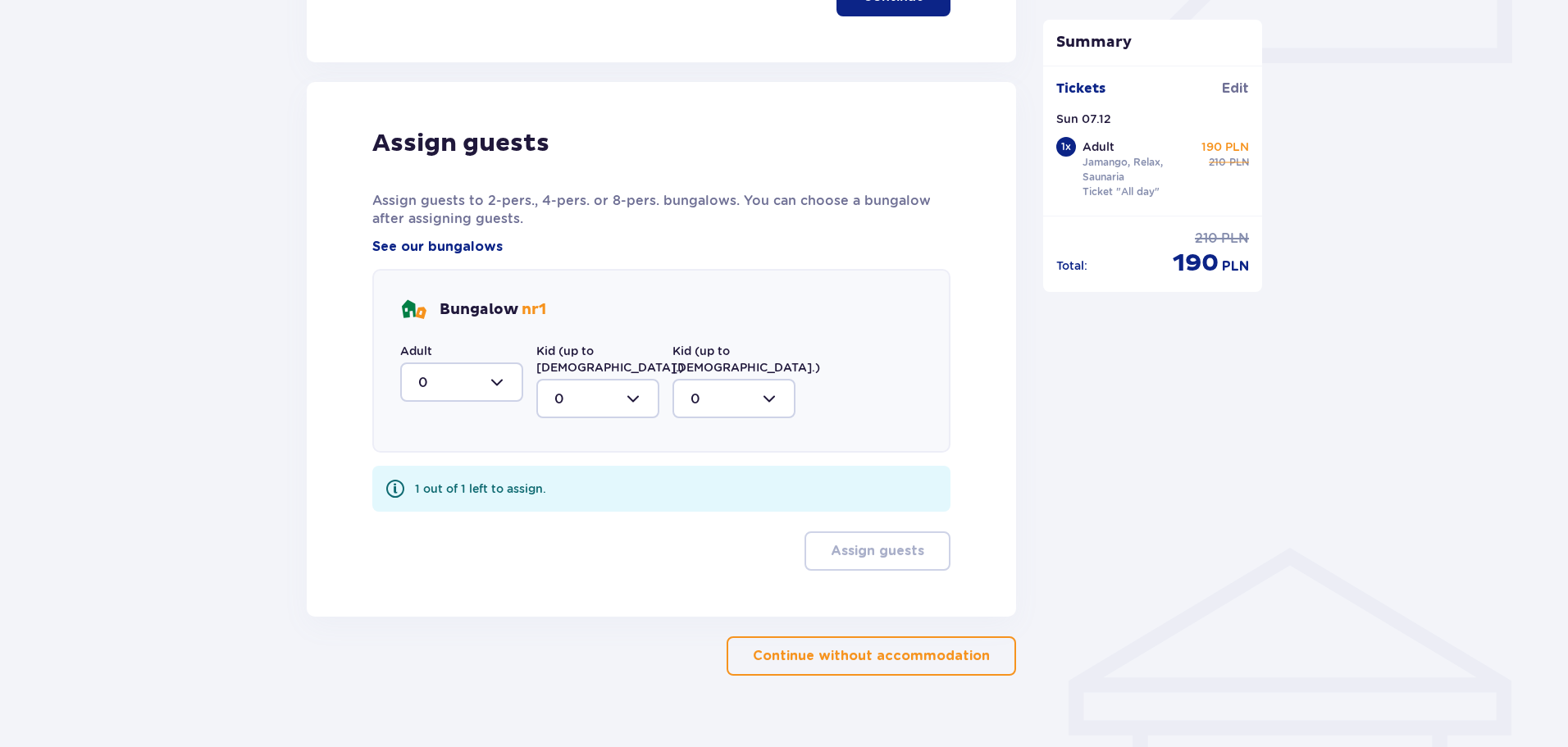
scroll to position [795, 0]
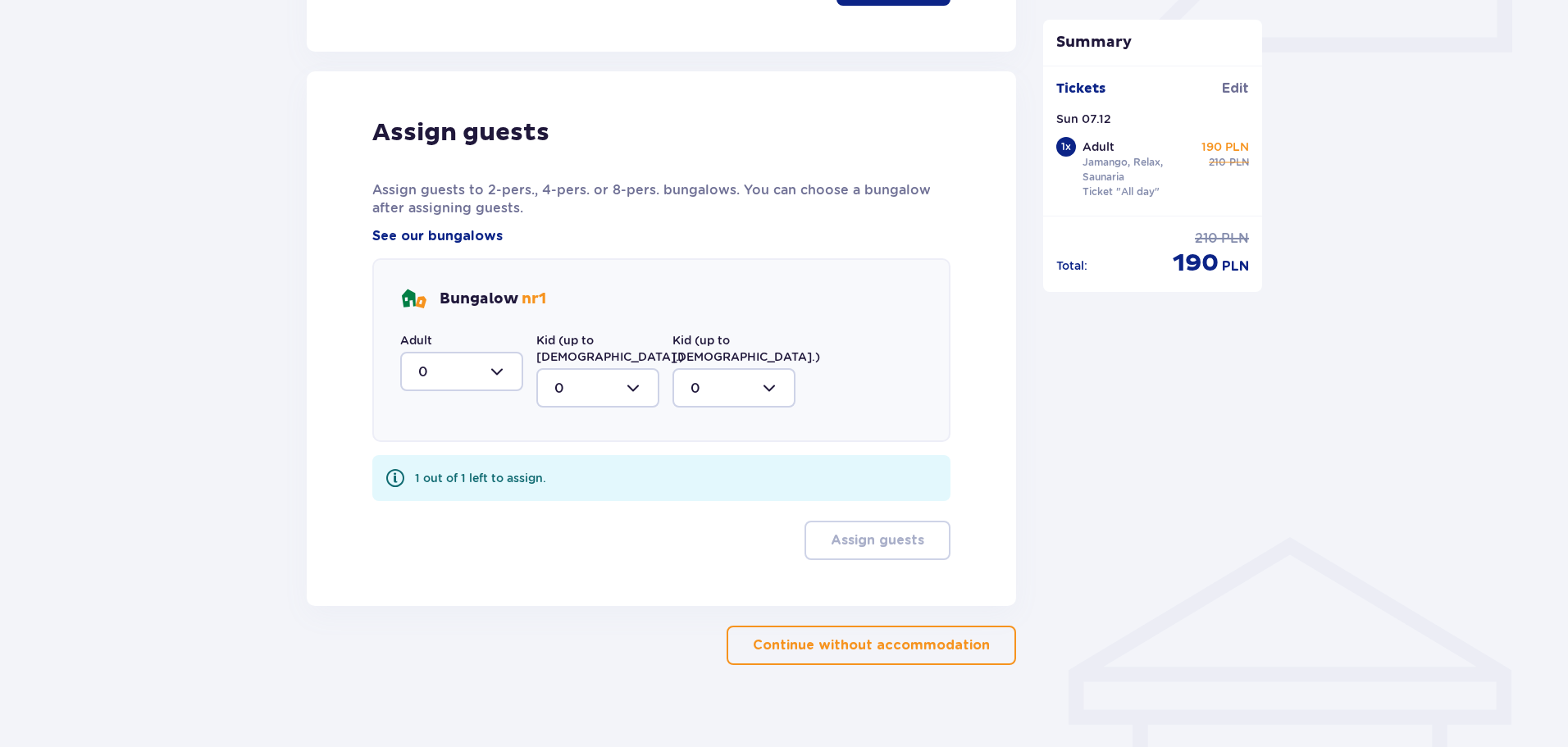
click at [479, 368] on div at bounding box center [461, 371] width 123 height 40
click at [467, 448] on div "1" at bounding box center [461, 456] width 87 height 18
type input "1"
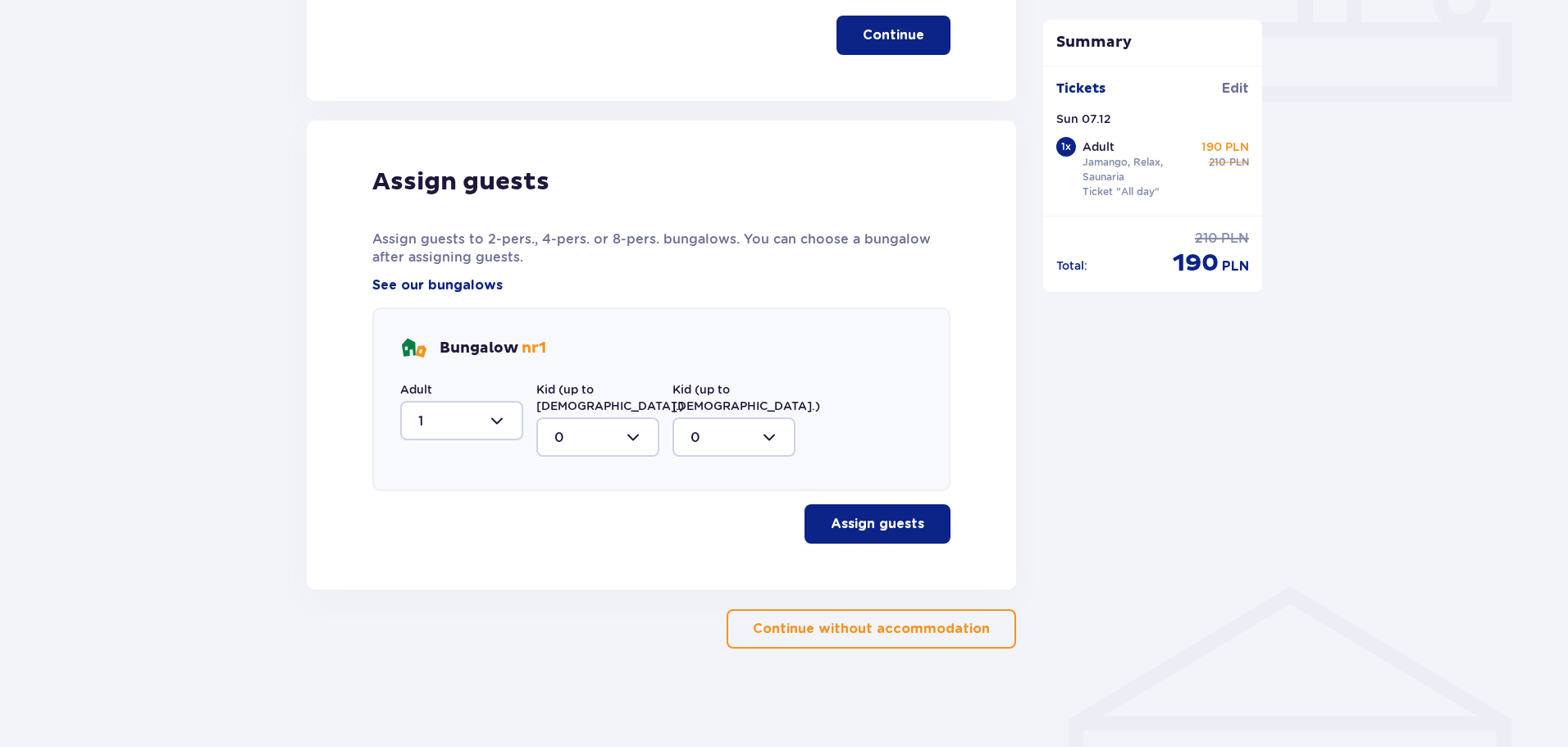
scroll to position [729, 0]
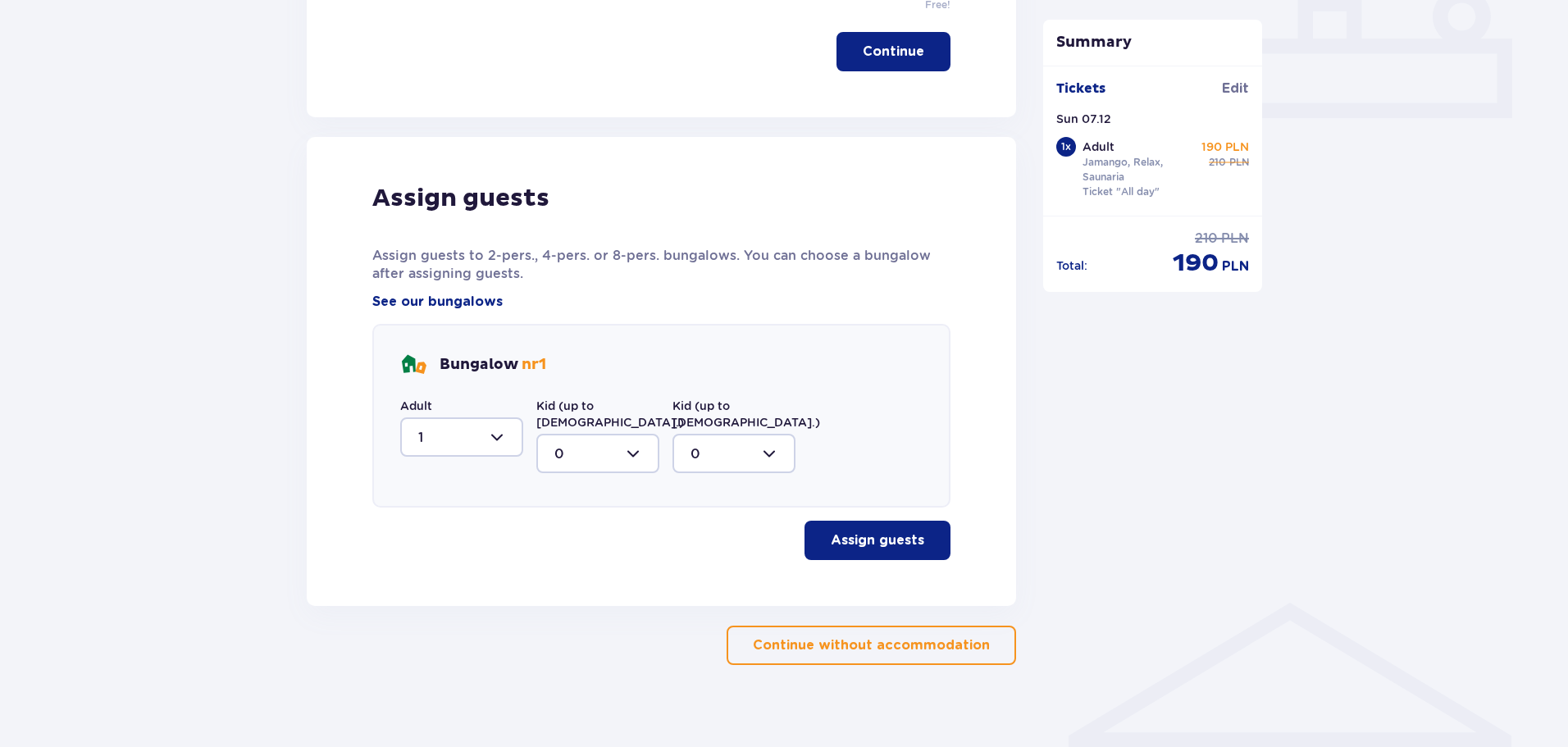
click at [934, 531] on span "button" at bounding box center [927, 541] width 20 height 20
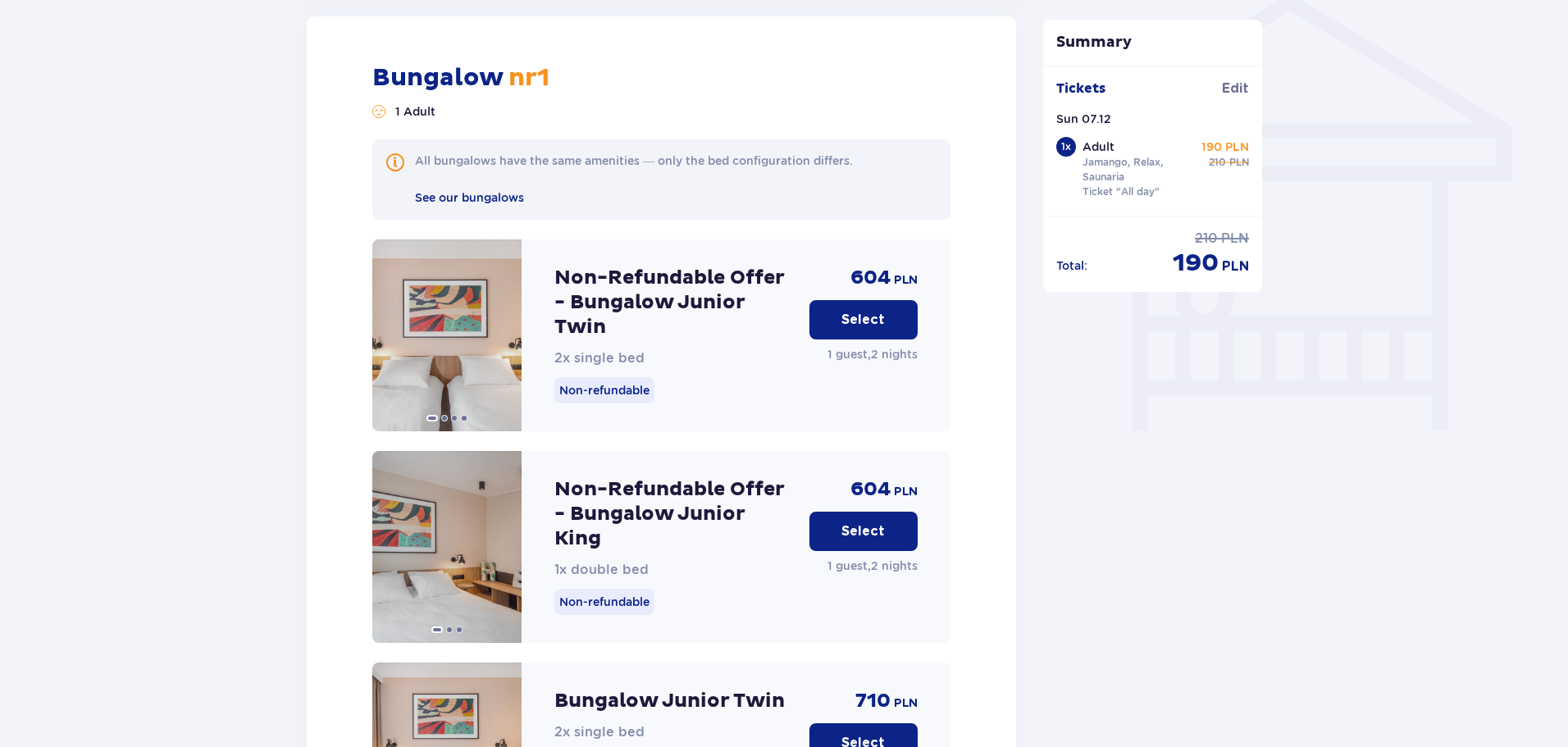
scroll to position [1482, 0]
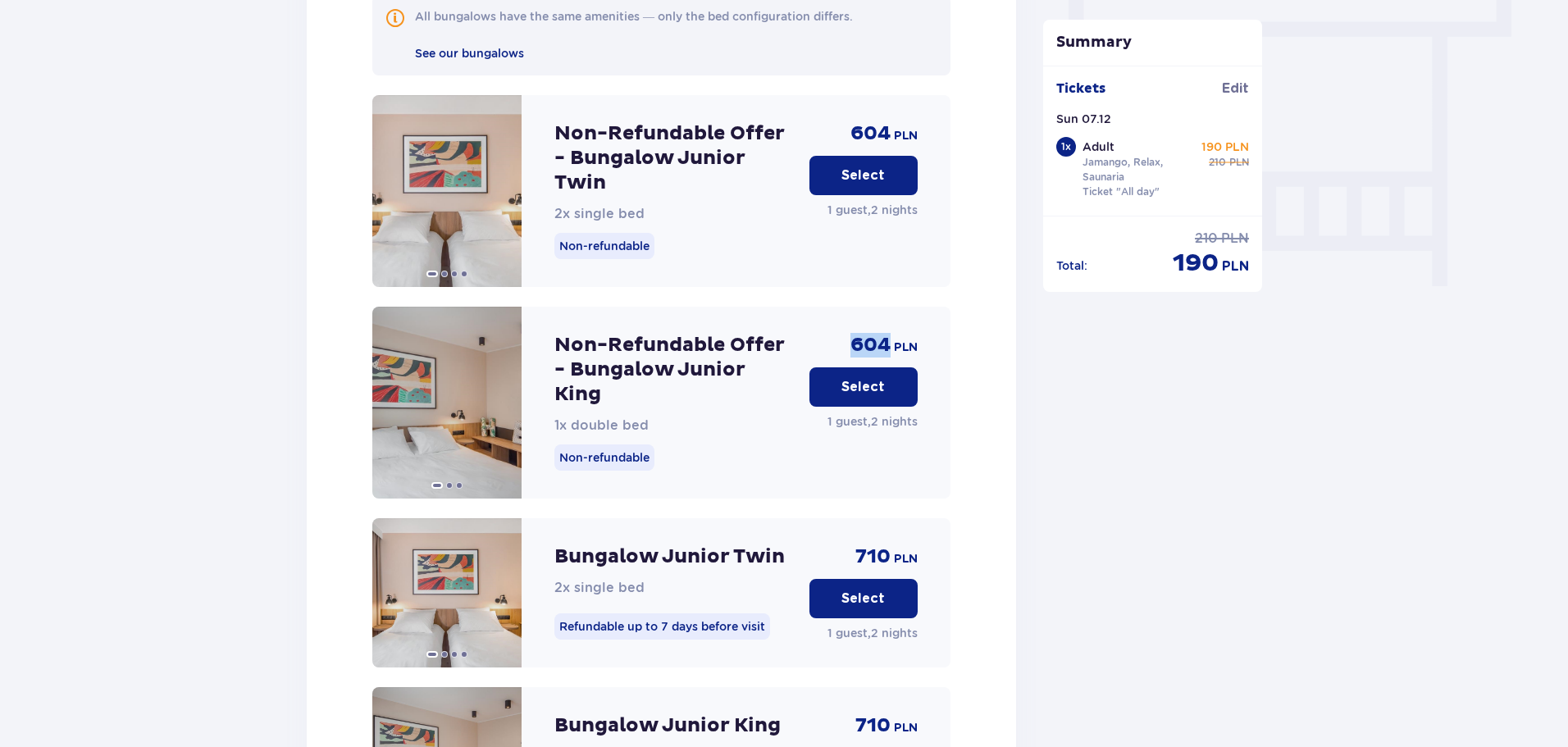
drag, startPoint x: 850, startPoint y: 323, endPoint x: 887, endPoint y: 325, distance: 37.1
click at [887, 333] on p "604" at bounding box center [871, 344] width 41 height 24
copy p "604"
click at [876, 167] on p "Select" at bounding box center [863, 176] width 43 height 18
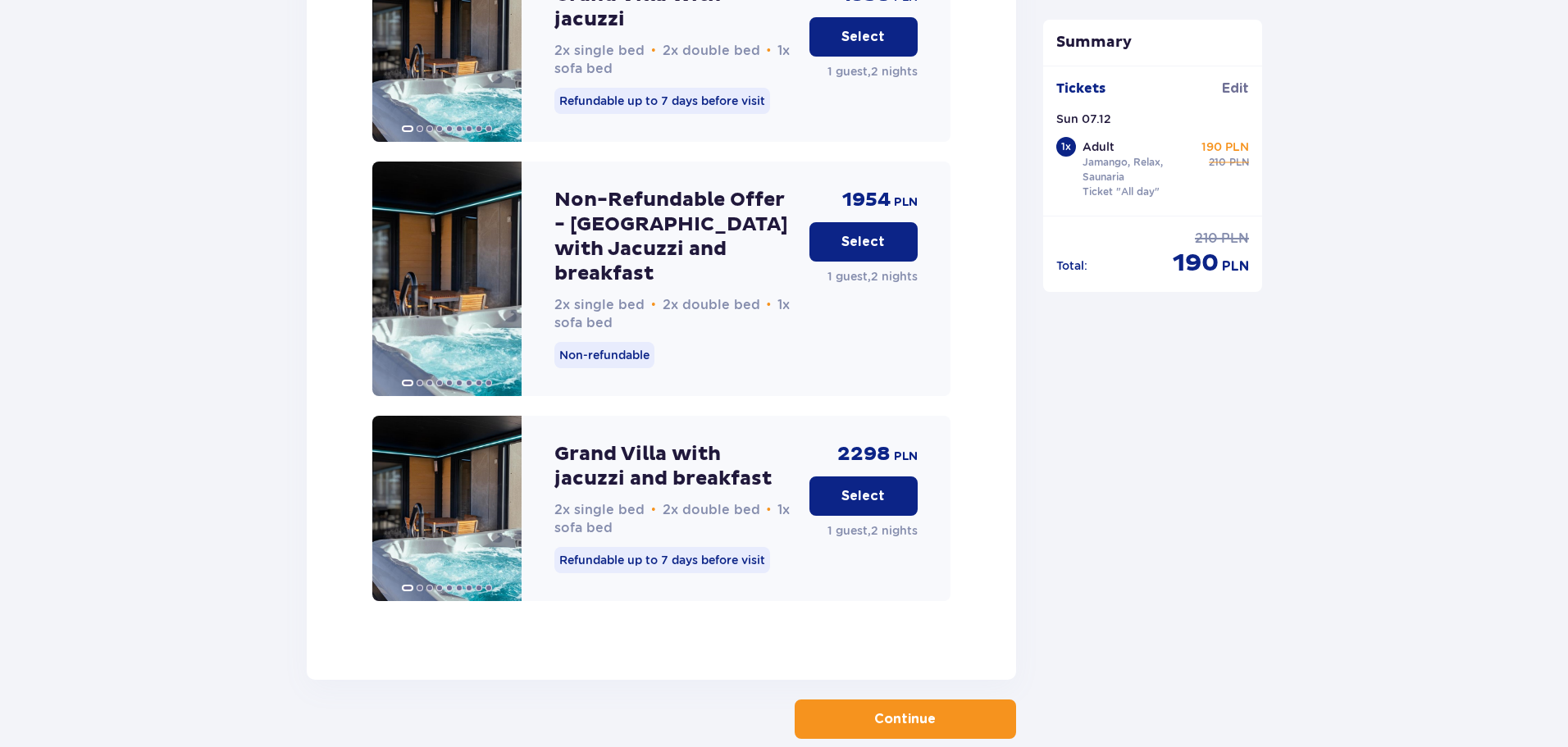
click at [989, 699] on button "Continue" at bounding box center [906, 719] width 222 height 40
